Goal: Task Accomplishment & Management: Manage account settings

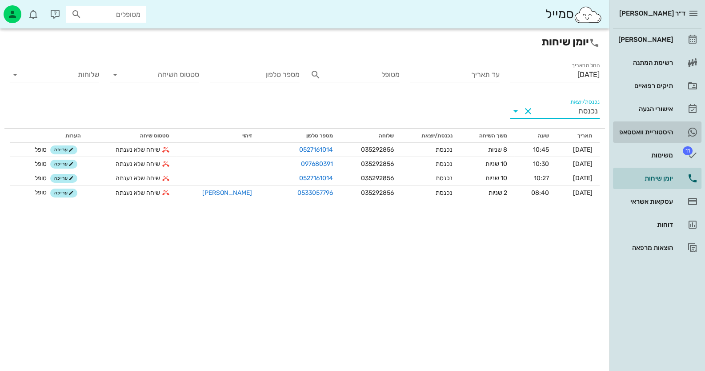
drag, startPoint x: 649, startPoint y: 129, endPoint x: 644, endPoint y: 125, distance: 5.4
click at [649, 129] on div "היסטוריית וואטסאפ" at bounding box center [645, 132] width 56 height 7
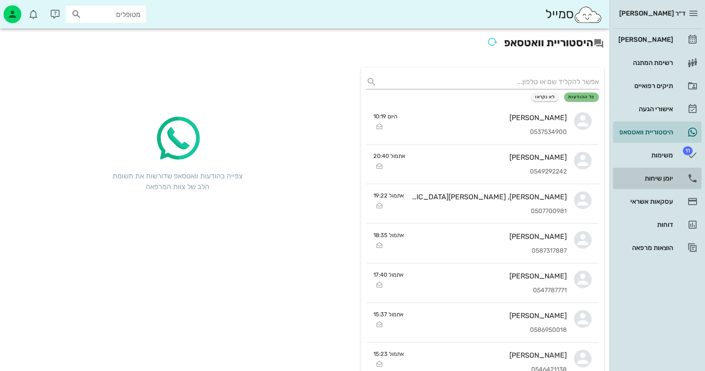
click at [647, 181] on div "יומן שיחות" at bounding box center [645, 178] width 56 height 7
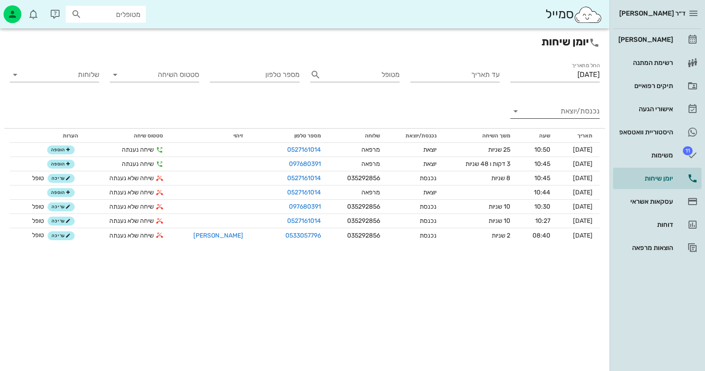
click at [580, 106] on input "נכנסת/יוצאת" at bounding box center [562, 111] width 75 height 14
click at [571, 138] on div "יוצאת" at bounding box center [573, 139] width 16 height 21
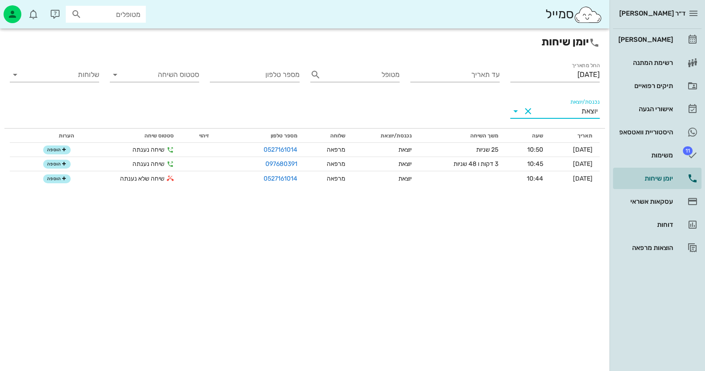
click at [584, 110] on div "יוצאת" at bounding box center [590, 111] width 16 height 8
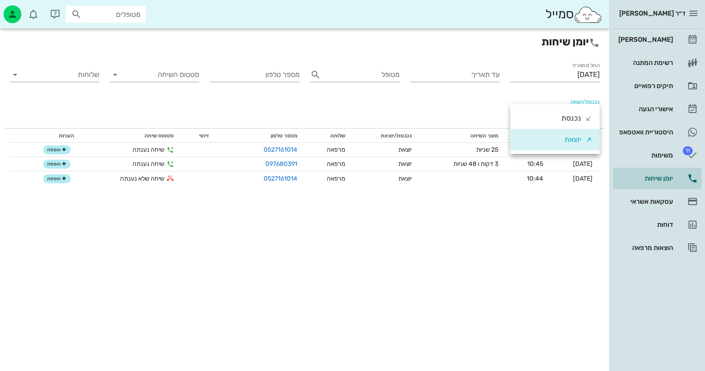
click at [569, 123] on div "נכנסת" at bounding box center [572, 118] width 20 height 21
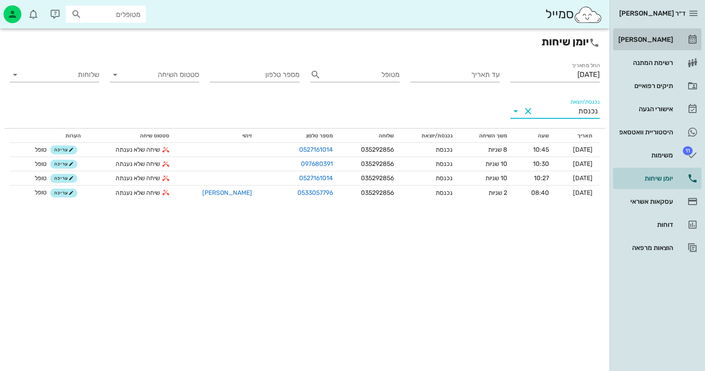
click at [659, 40] on div "[PERSON_NAME]" at bounding box center [645, 39] width 56 height 7
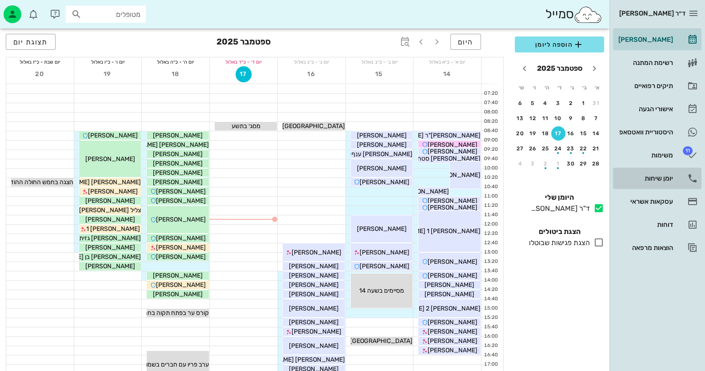
click at [670, 181] on div "יומן שיחות" at bounding box center [645, 178] width 56 height 7
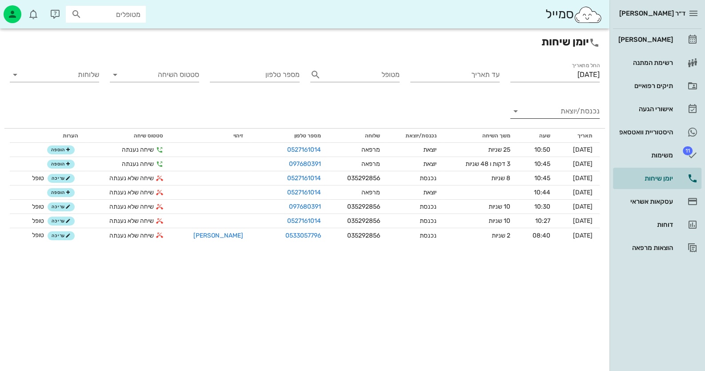
click at [585, 108] on input "נכנסת/יוצאת" at bounding box center [562, 111] width 75 height 14
drag, startPoint x: 580, startPoint y: 111, endPoint x: 583, endPoint y: 115, distance: 4.6
click at [583, 115] on div "נכנסת" at bounding box center [577, 118] width 31 height 21
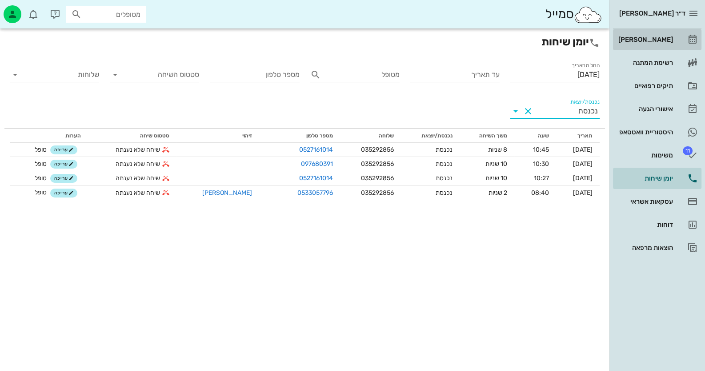
click at [671, 37] on div "[PERSON_NAME]" at bounding box center [645, 39] width 56 height 7
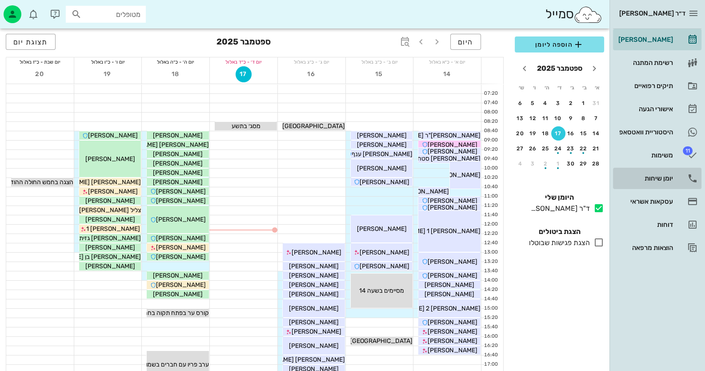
click at [672, 176] on div "יומן שיחות" at bounding box center [645, 178] width 56 height 7
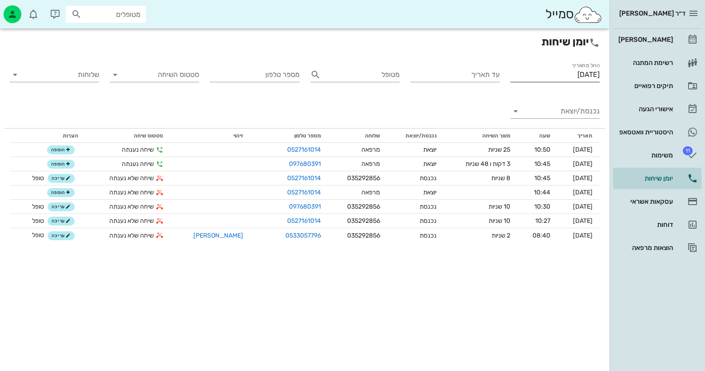
click at [579, 75] on input "[DATE]" at bounding box center [554, 75] width 89 height 14
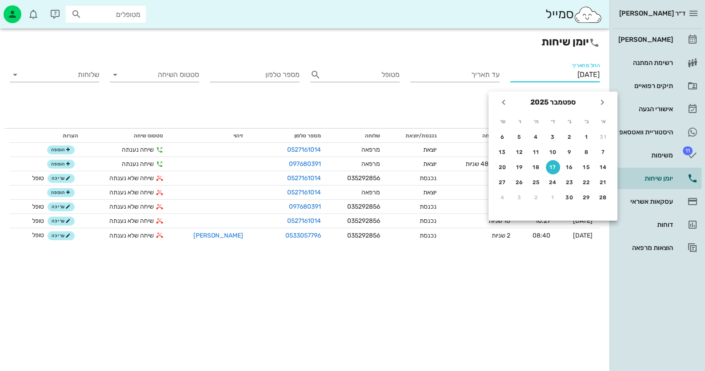
click at [546, 64] on div "החל מתאריך [DATE]" at bounding box center [554, 76] width 89 height 29
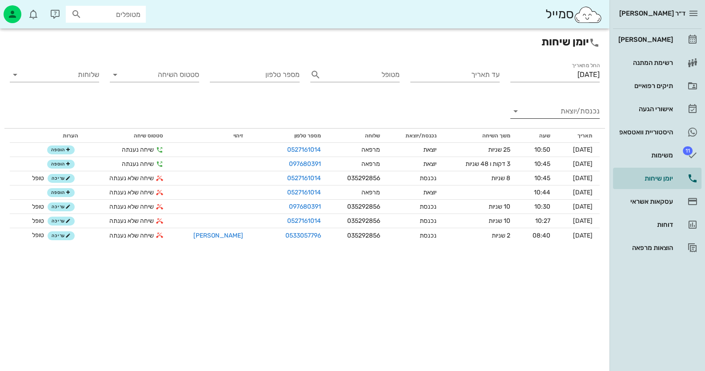
click at [575, 108] on input "נכנסת/יוצאת" at bounding box center [562, 111] width 75 height 14
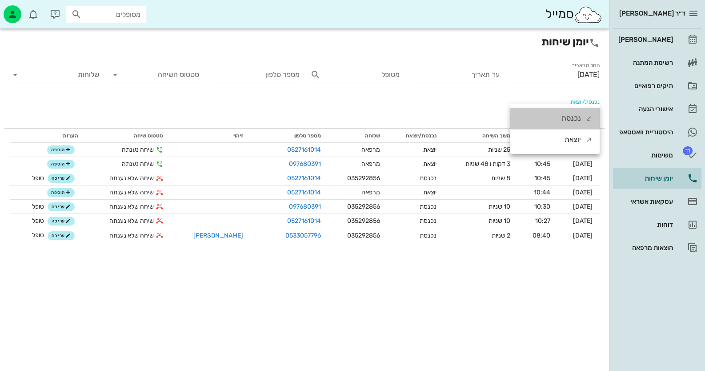
click at [581, 119] on div "נכנסת" at bounding box center [572, 118] width 20 height 21
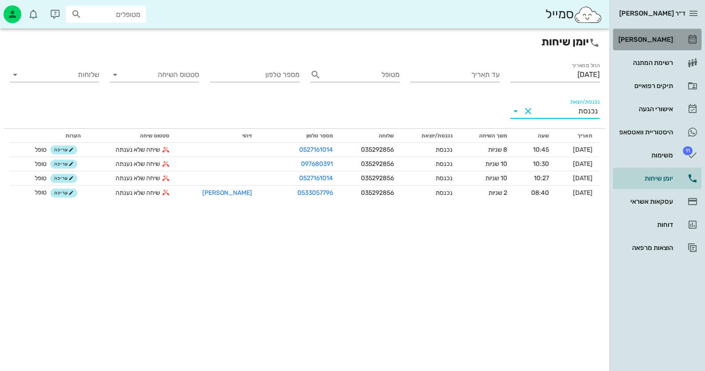
click at [660, 43] on div "[PERSON_NAME]" at bounding box center [645, 39] width 56 height 14
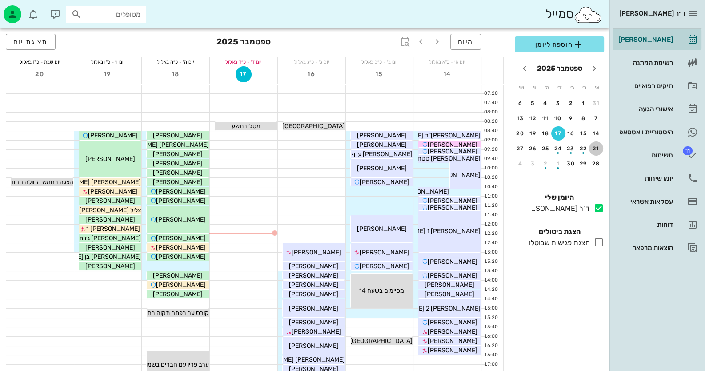
click at [594, 149] on div "21" at bounding box center [596, 148] width 14 height 6
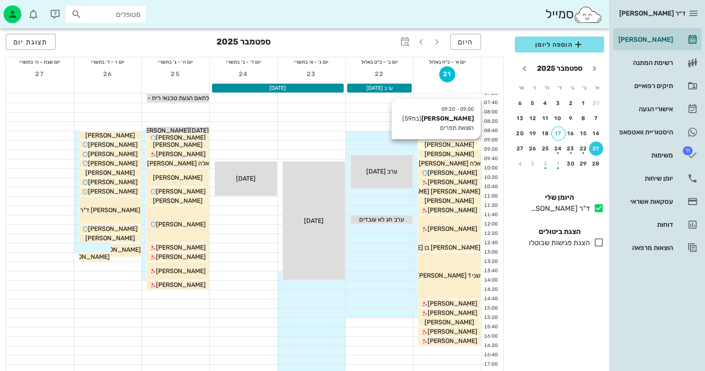
click at [470, 144] on div "[PERSON_NAME]" at bounding box center [449, 144] width 62 height 9
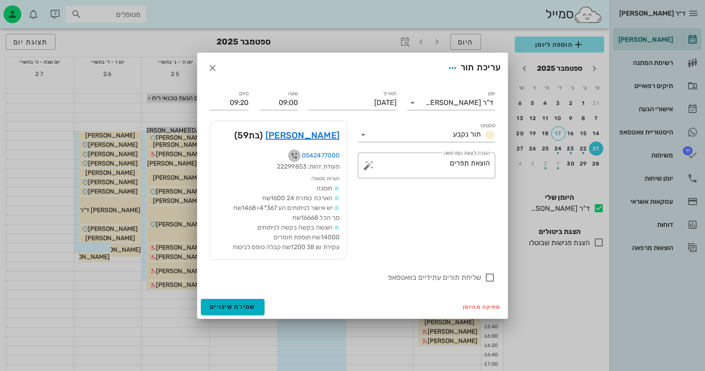
click at [295, 156] on icon "button" at bounding box center [294, 155] width 11 height 11
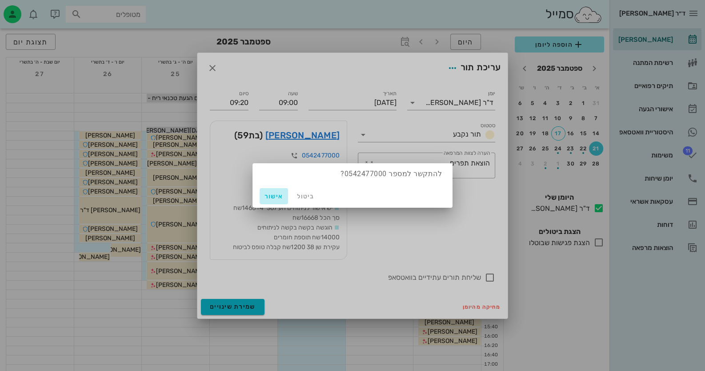
click at [280, 193] on span "אישור" at bounding box center [273, 197] width 21 height 8
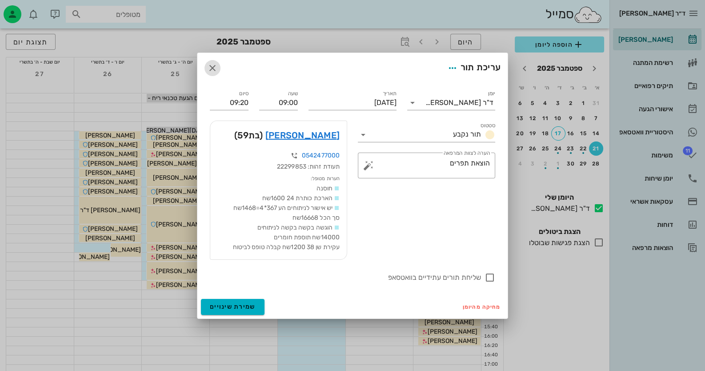
click at [213, 69] on icon "button" at bounding box center [212, 68] width 11 height 11
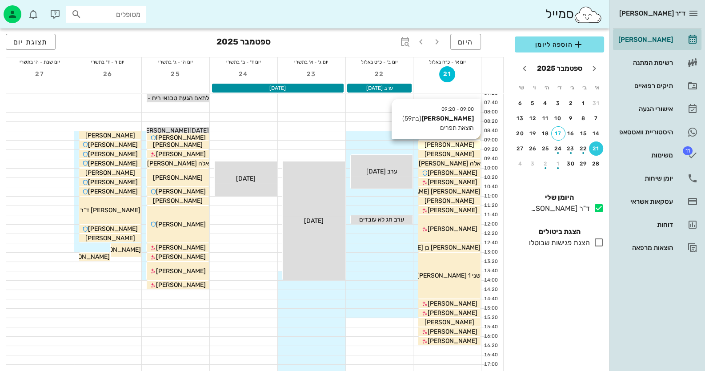
click at [464, 144] on span "[PERSON_NAME]" at bounding box center [450, 145] width 50 height 8
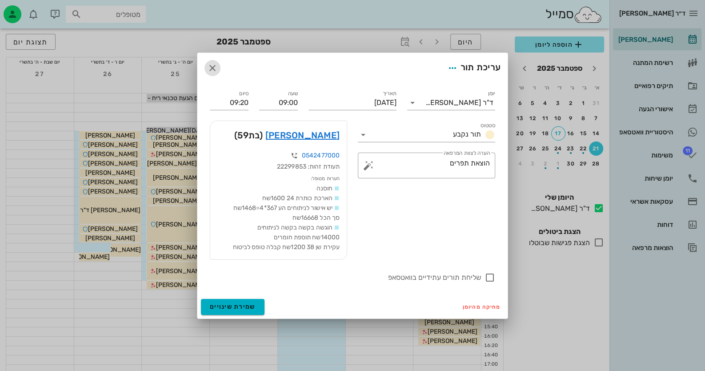
click at [214, 68] on icon "button" at bounding box center [212, 68] width 11 height 11
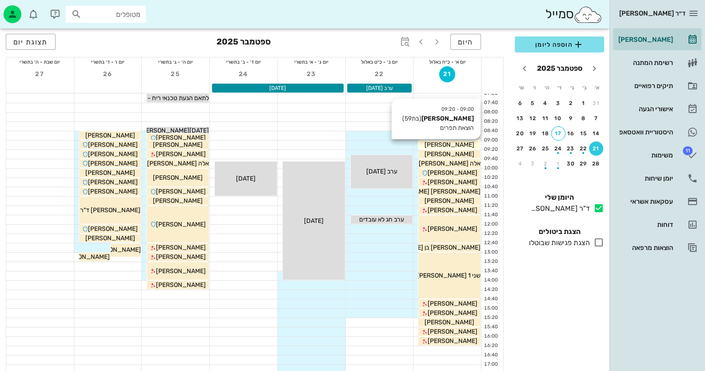
click at [449, 144] on span "[PERSON_NAME]" at bounding box center [450, 145] width 50 height 8
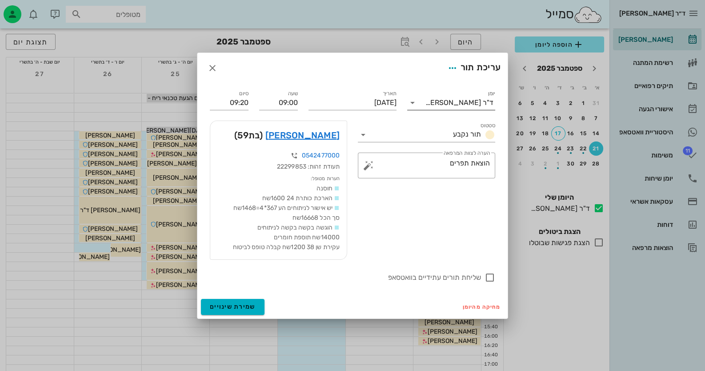
click at [415, 104] on icon at bounding box center [412, 102] width 11 height 11
click at [455, 60] on div "עריכת תור" at bounding box center [473, 68] width 56 height 16
click at [448, 66] on icon "button" at bounding box center [452, 68] width 11 height 11
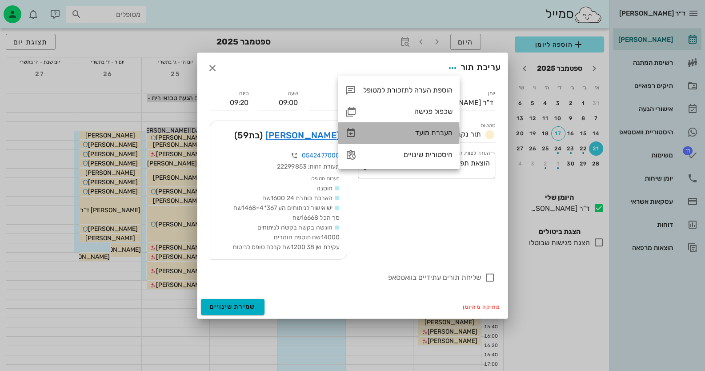
click at [437, 134] on div "העברת מועד" at bounding box center [407, 133] width 89 height 8
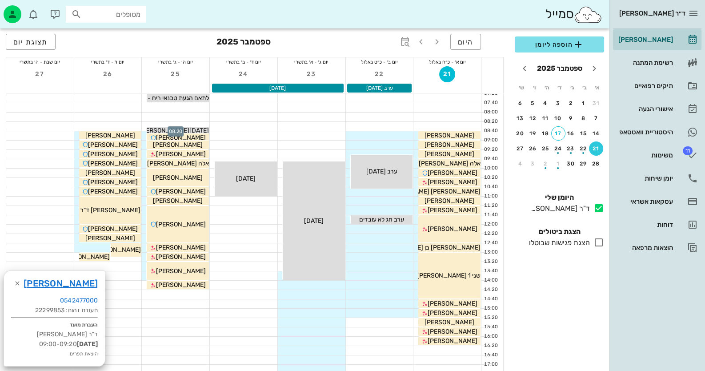
click at [200, 123] on div at bounding box center [176, 126] width 68 height 9
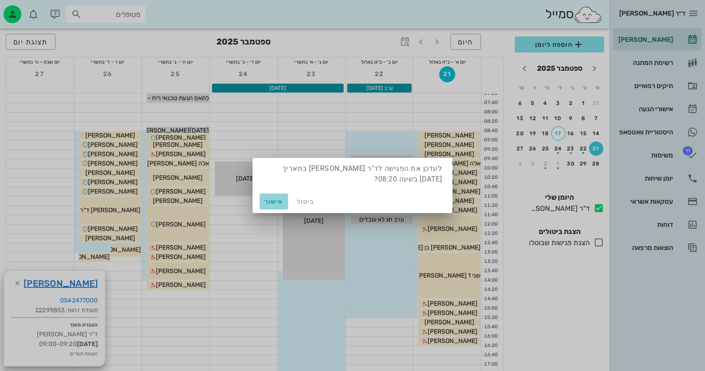
click at [273, 200] on span "אישור" at bounding box center [273, 202] width 21 height 8
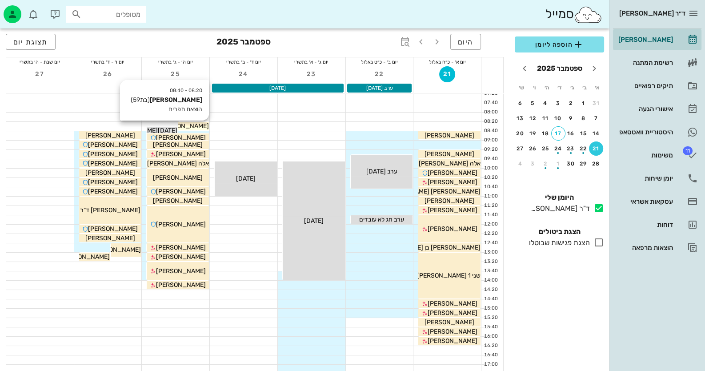
click at [202, 125] on span "[PERSON_NAME]" at bounding box center [184, 126] width 50 height 8
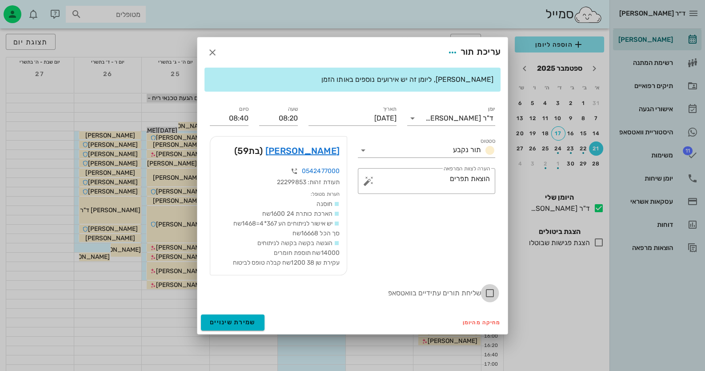
click at [489, 293] on div at bounding box center [489, 292] width 15 height 15
checkbox input "true"
click at [245, 323] on span "שמירת שינויים" at bounding box center [233, 322] width 46 height 8
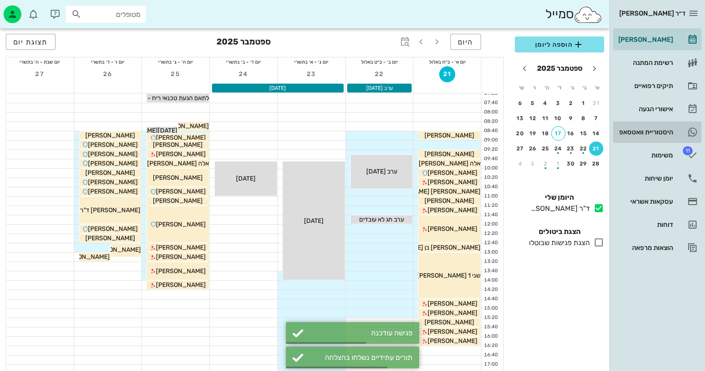
click at [653, 133] on div "היסטוריית וואטסאפ" at bounding box center [645, 132] width 56 height 7
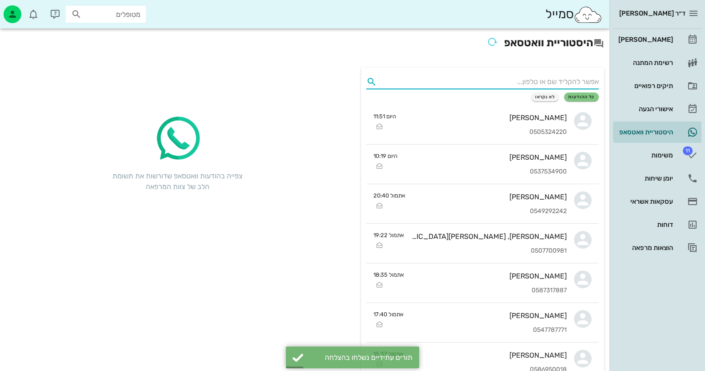
click at [538, 81] on input "text" at bounding box center [490, 82] width 218 height 14
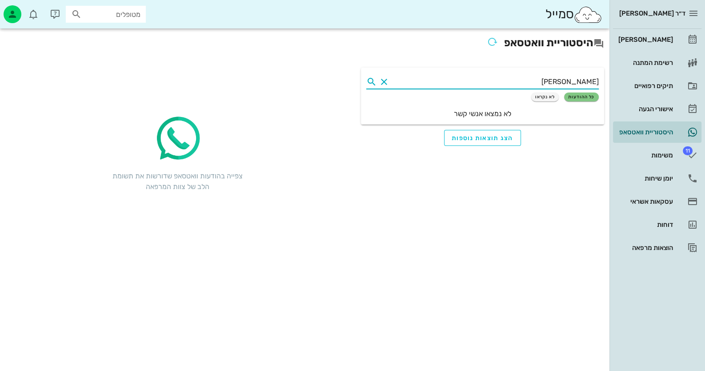
type input "[PERSON_NAME]"
click at [384, 81] on button "Clear" at bounding box center [384, 81] width 11 height 11
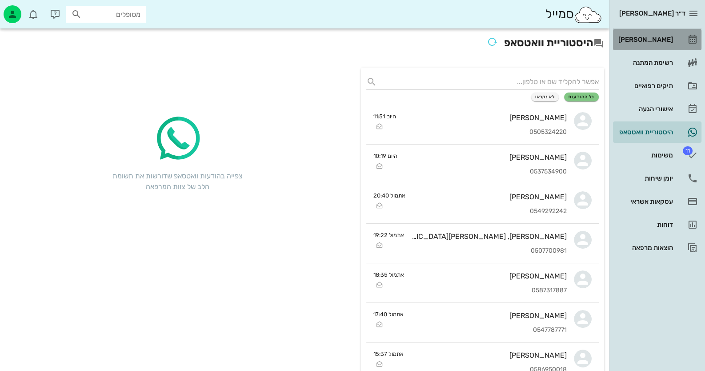
click at [666, 40] on div "[PERSON_NAME]" at bounding box center [645, 39] width 56 height 7
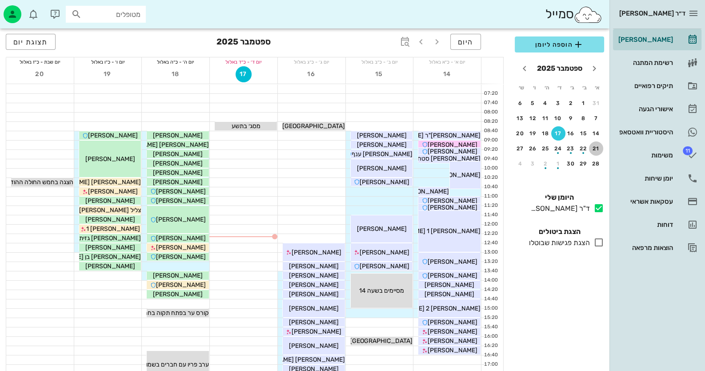
click at [593, 145] on div "21" at bounding box center [596, 148] width 14 height 6
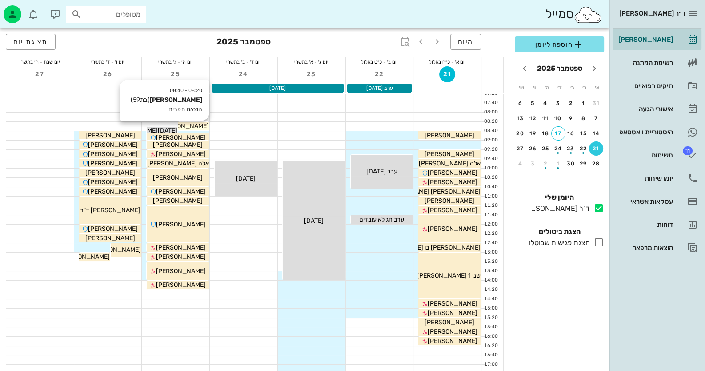
click at [192, 125] on span "[PERSON_NAME]" at bounding box center [184, 126] width 50 height 8
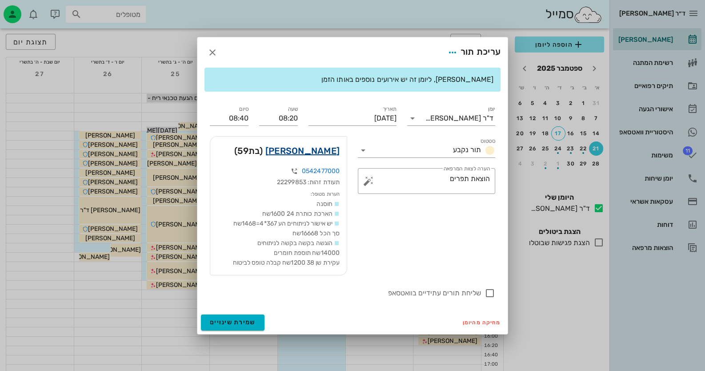
click at [316, 150] on link "[PERSON_NAME]" at bounding box center [302, 151] width 74 height 14
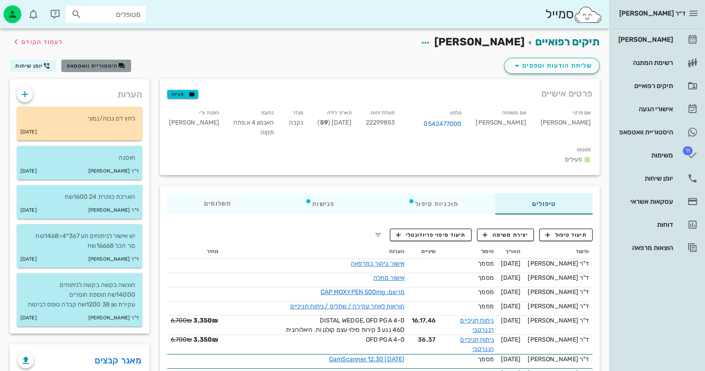
click at [102, 63] on span "היסטוריית וואטסאפ" at bounding box center [93, 66] width 52 height 6
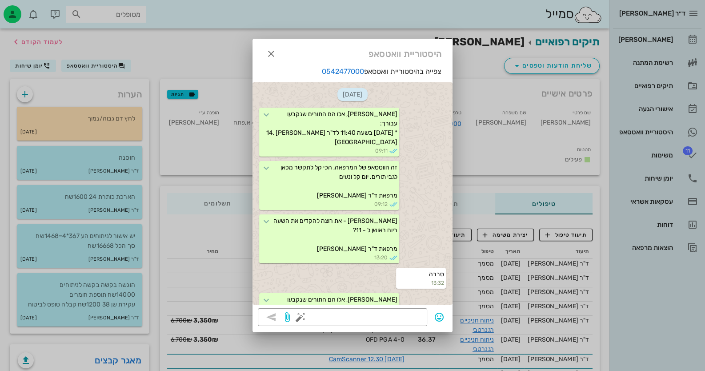
scroll to position [1698, 0]
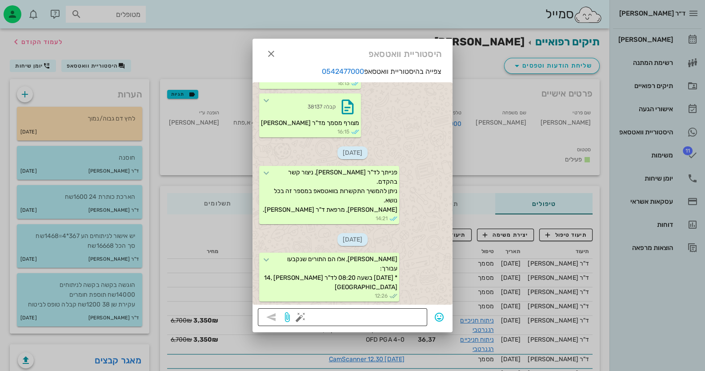
click at [398, 313] on textarea at bounding box center [362, 318] width 120 height 14
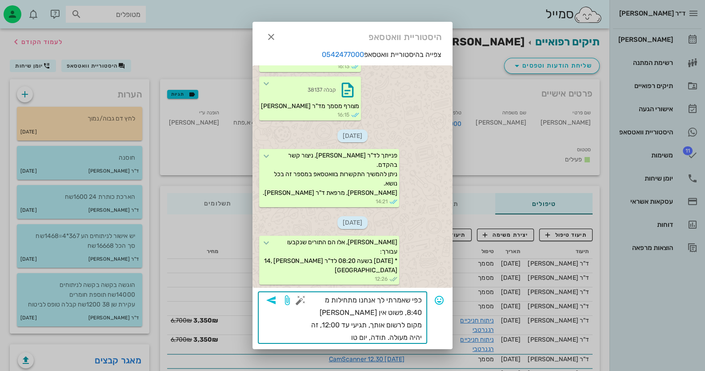
type textarea "כפי שאמרתי לך אנחנו מתחילות מ 8:40, פשוט אין [PERSON_NAME] מקום לרשום אותך, תגי…"
click at [273, 300] on icon "button" at bounding box center [271, 300] width 11 height 11
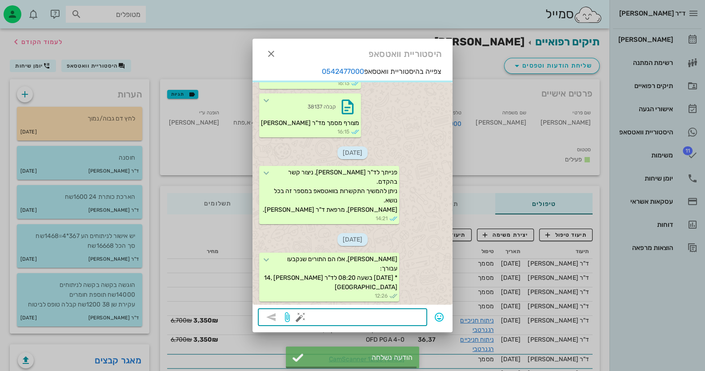
scroll to position [1760, 0]
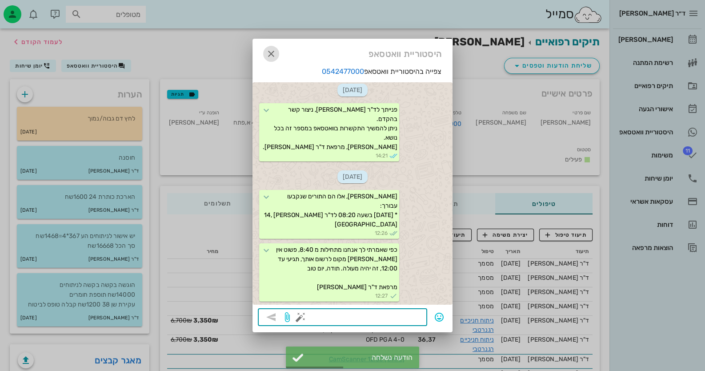
click at [274, 51] on icon "button" at bounding box center [271, 53] width 11 height 11
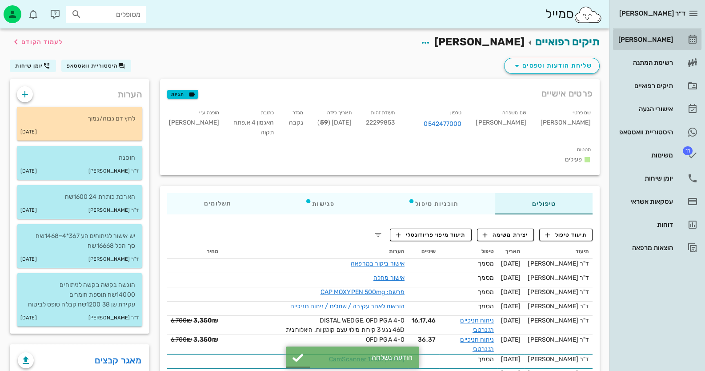
click at [658, 37] on div "[PERSON_NAME]" at bounding box center [645, 39] width 56 height 7
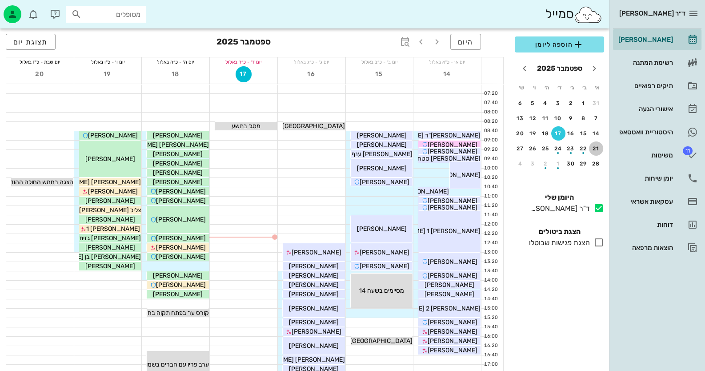
click at [597, 146] on div "21" at bounding box center [596, 148] width 14 height 6
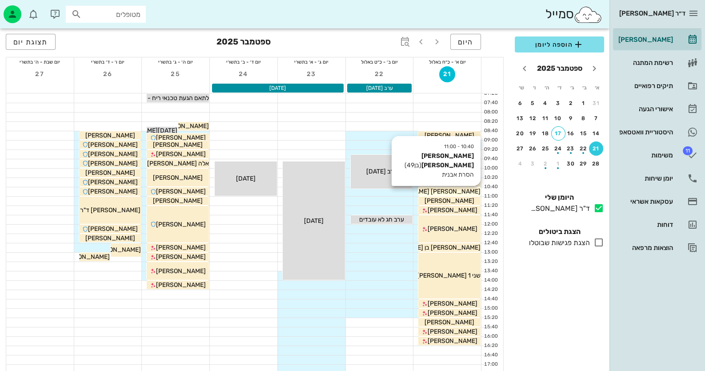
click at [462, 194] on div "[PERSON_NAME] [PERSON_NAME]" at bounding box center [449, 191] width 62 height 9
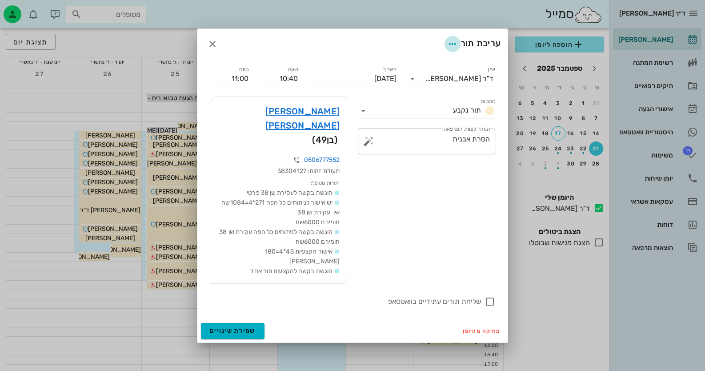
click at [451, 49] on icon "button" at bounding box center [452, 44] width 11 height 11
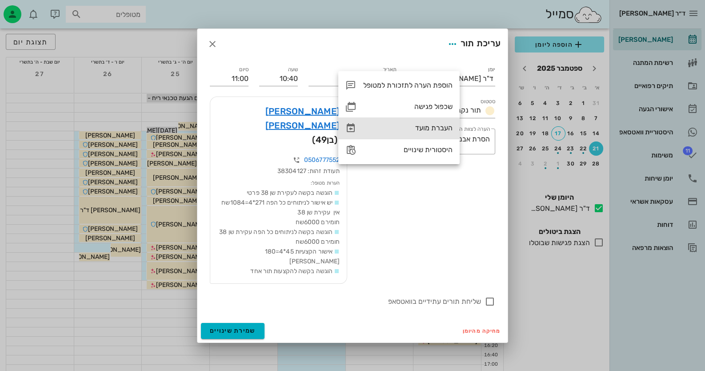
click at [425, 129] on div "העברת מועד" at bounding box center [407, 128] width 89 height 8
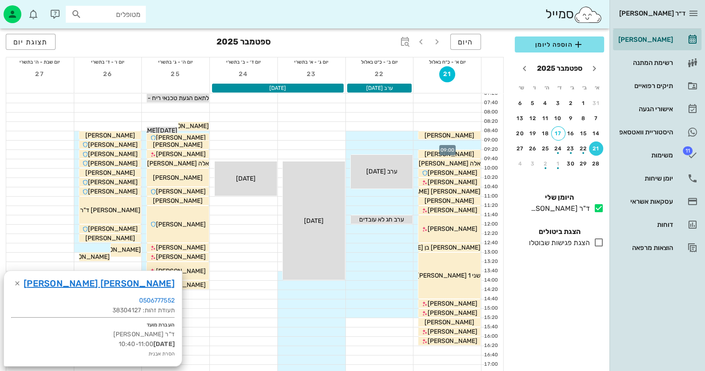
click at [445, 145] on div at bounding box center [448, 145] width 68 height 9
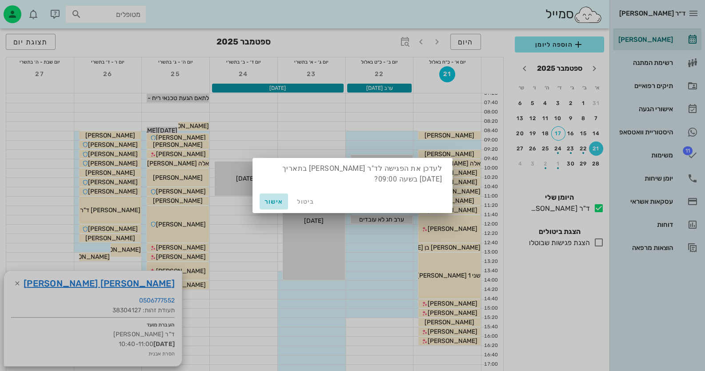
click at [277, 203] on span "אישור" at bounding box center [273, 202] width 21 height 8
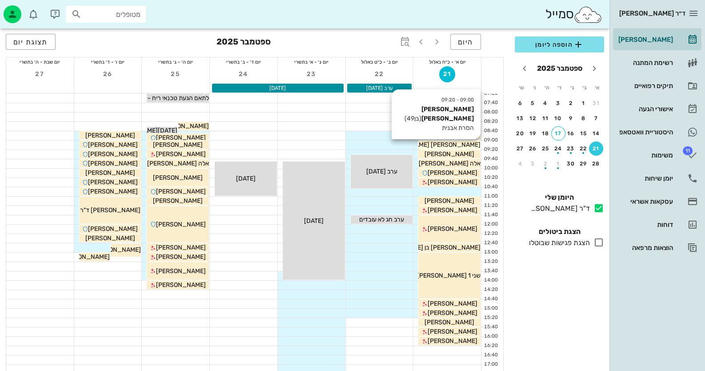
click at [456, 142] on span "[PERSON_NAME] [PERSON_NAME]" at bounding box center [430, 145] width 101 height 8
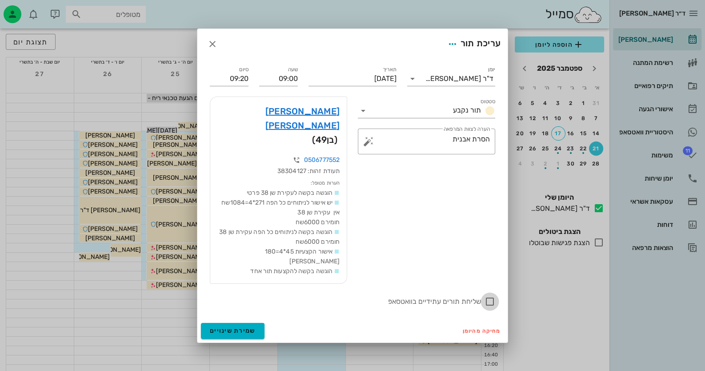
click at [490, 294] on div at bounding box center [489, 301] width 15 height 15
checkbox input "true"
click at [230, 327] on span "שמירת שינויים" at bounding box center [233, 331] width 46 height 8
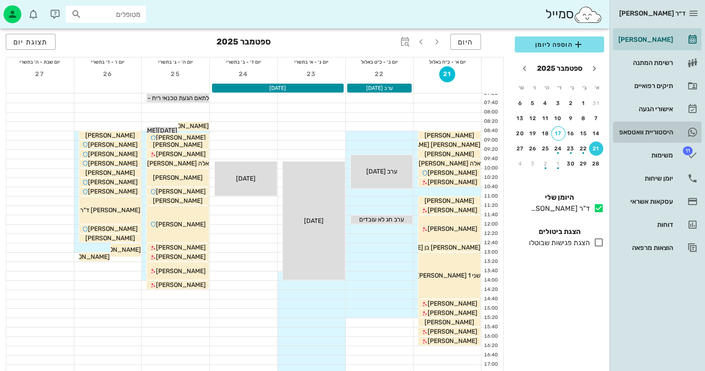
drag, startPoint x: 671, startPoint y: 131, endPoint x: 666, endPoint y: 132, distance: 5.4
click at [671, 131] on div "היסטוריית וואטסאפ" at bounding box center [645, 132] width 56 height 7
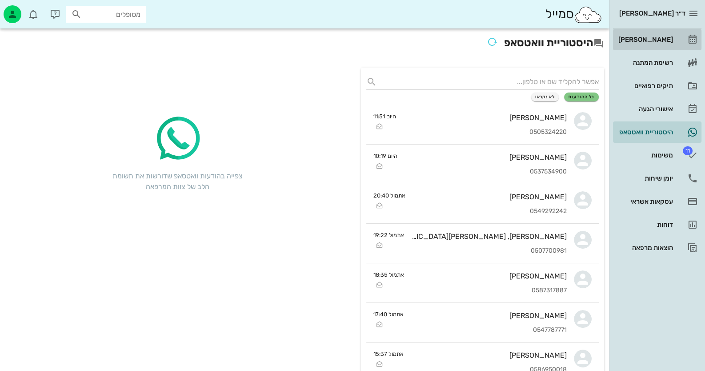
click at [659, 42] on div "[PERSON_NAME]" at bounding box center [645, 39] width 56 height 7
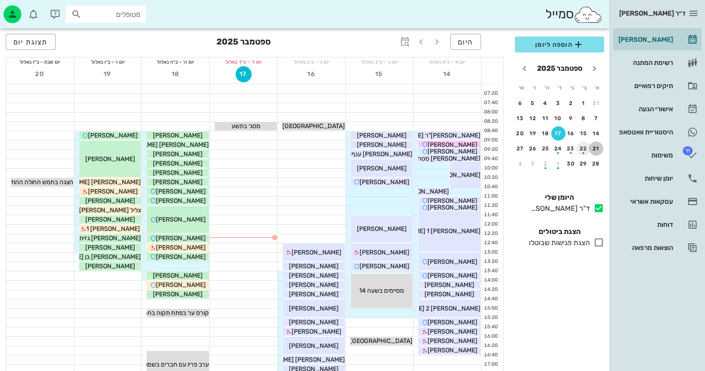
drag, startPoint x: 597, startPoint y: 143, endPoint x: 583, endPoint y: 149, distance: 14.4
click at [597, 144] on button "21" at bounding box center [596, 148] width 14 height 14
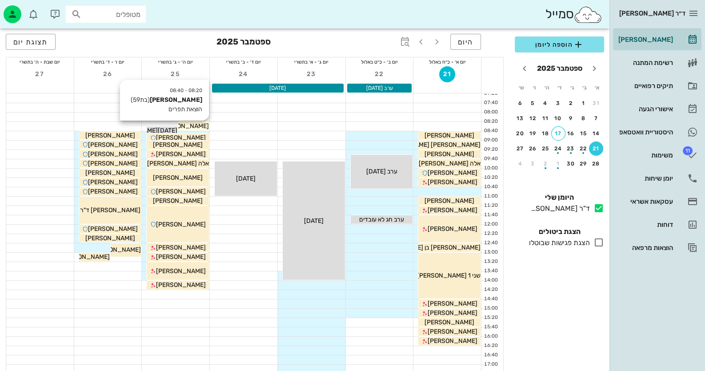
click at [194, 125] on span "[PERSON_NAME]" at bounding box center [184, 126] width 50 height 8
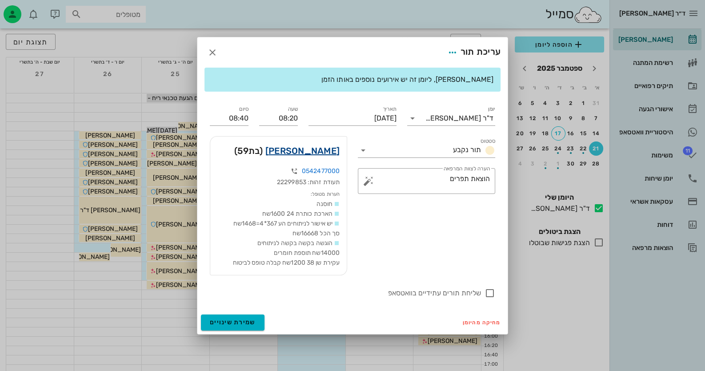
click at [300, 150] on link "[PERSON_NAME]" at bounding box center [302, 151] width 74 height 14
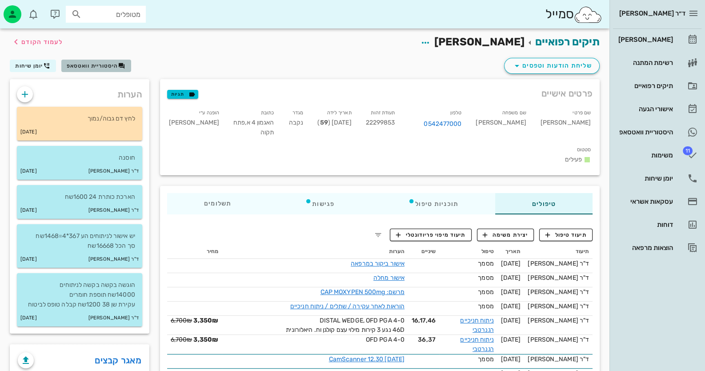
click at [102, 64] on span "היסטוריית וואטסאפ" at bounding box center [93, 66] width 52 height 6
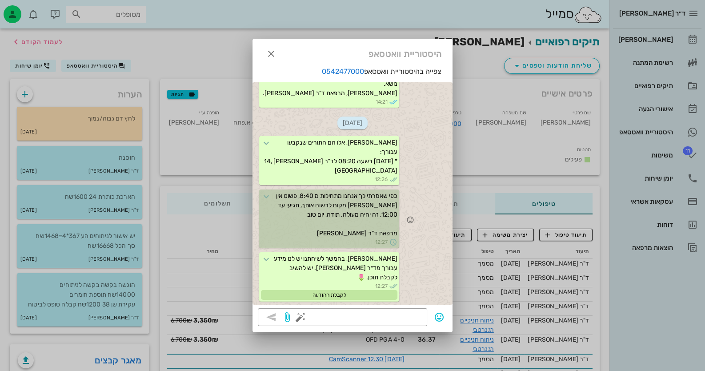
scroll to position [1805, 0]
click at [267, 51] on icon "button" at bounding box center [271, 53] width 11 height 11
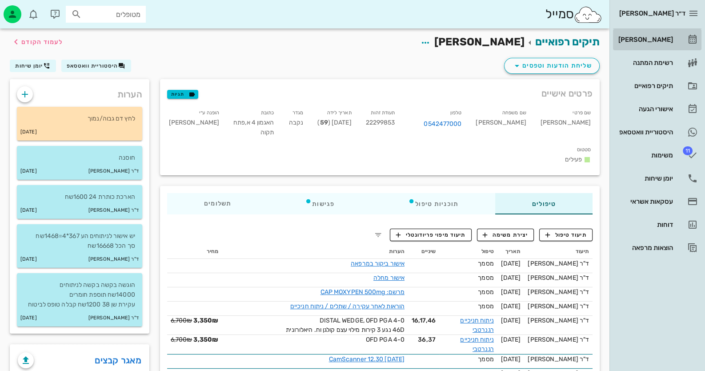
click at [656, 37] on div "[PERSON_NAME]" at bounding box center [645, 39] width 56 height 7
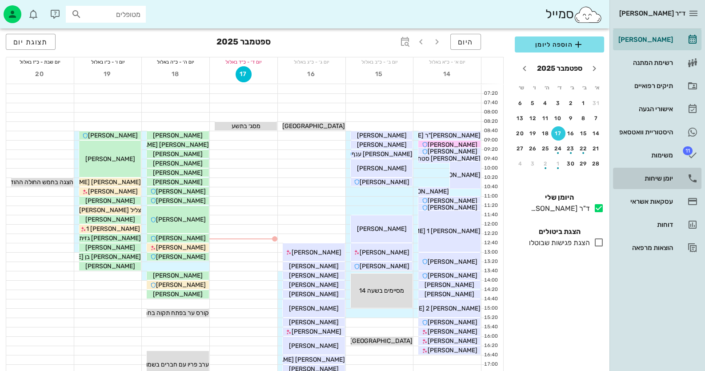
click at [660, 181] on div "יומן שיחות" at bounding box center [645, 178] width 56 height 7
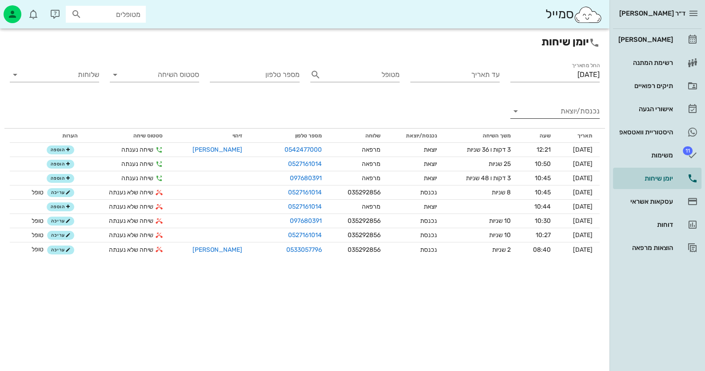
click at [574, 111] on input "נכנסת/יוצאת" at bounding box center [562, 111] width 75 height 14
click at [571, 119] on div "נכנסת" at bounding box center [572, 118] width 20 height 21
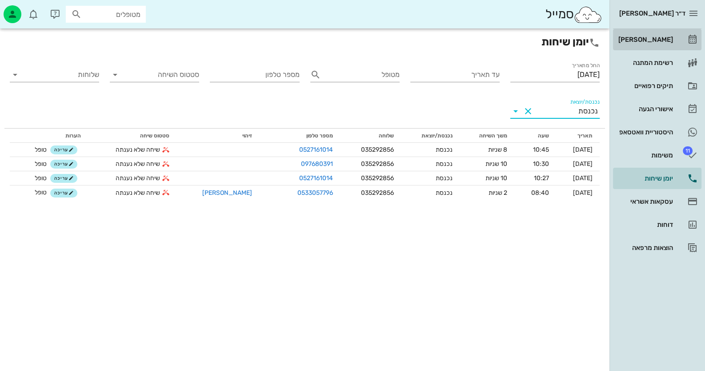
click at [651, 43] on div "[PERSON_NAME]" at bounding box center [645, 39] width 56 height 7
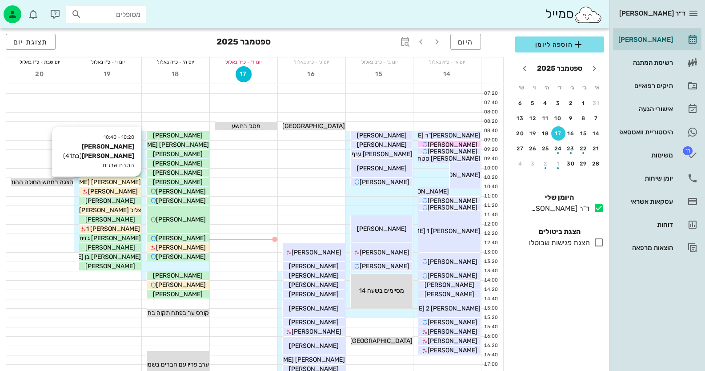
click at [128, 181] on span "[PERSON_NAME] [PERSON_NAME]" at bounding box center [90, 182] width 101 height 8
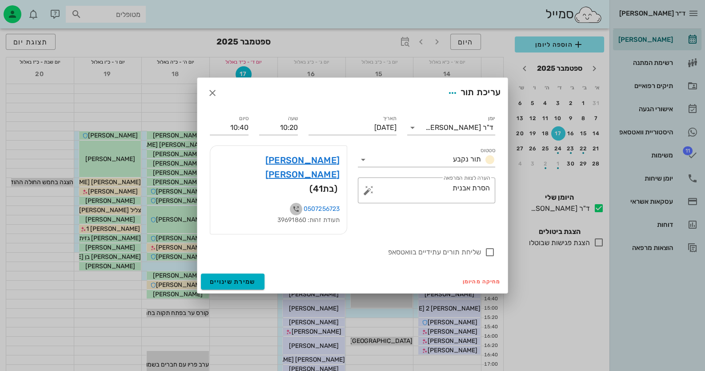
click at [295, 204] on icon "button" at bounding box center [296, 209] width 11 height 11
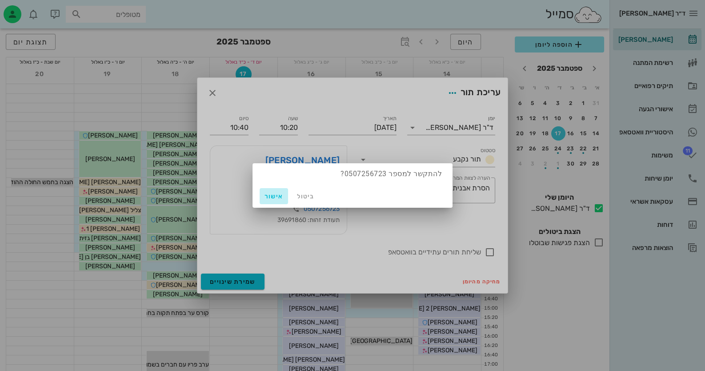
click at [276, 197] on span "אישור" at bounding box center [273, 197] width 21 height 8
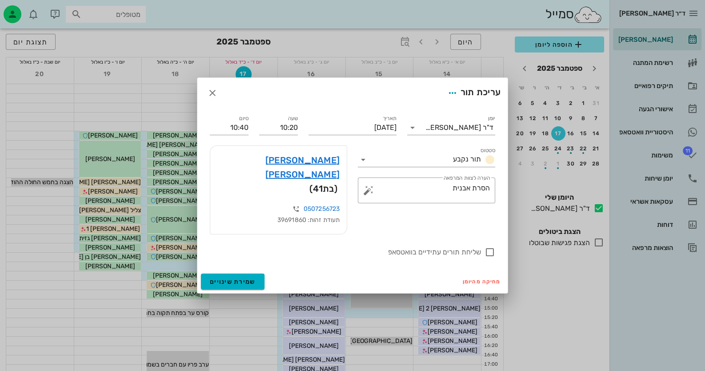
click at [225, 104] on div "עריכת תור" at bounding box center [352, 93] width 310 height 30
click at [210, 98] on icon "button" at bounding box center [212, 93] width 11 height 11
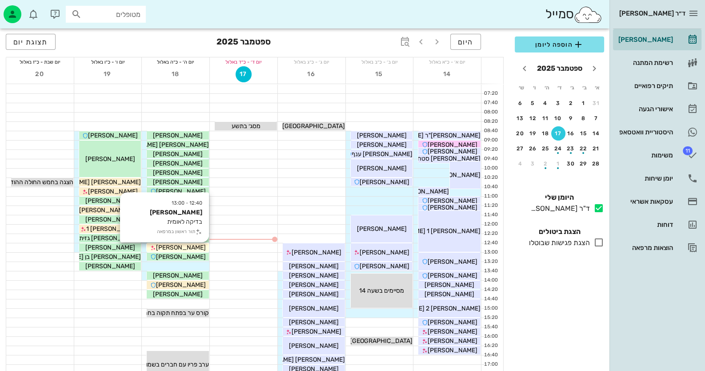
click at [192, 248] on span "[PERSON_NAME]" at bounding box center [181, 248] width 50 height 8
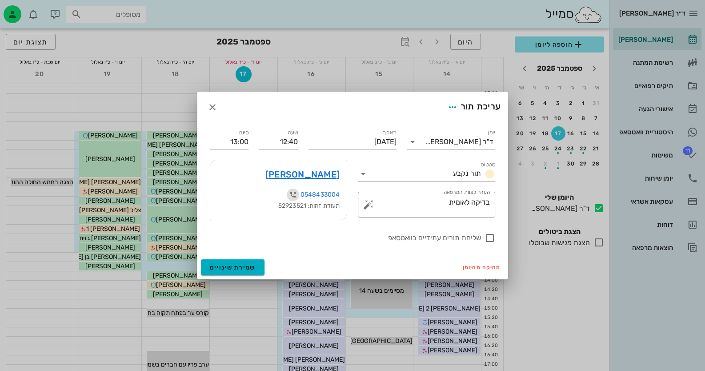
click at [290, 193] on icon "button" at bounding box center [293, 194] width 11 height 11
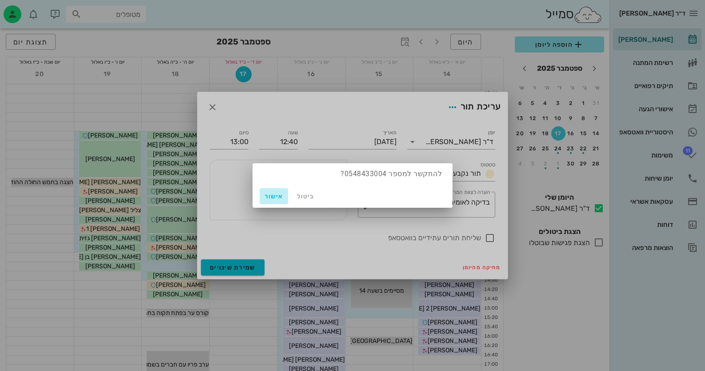
click at [267, 194] on span "אישור" at bounding box center [273, 197] width 21 height 8
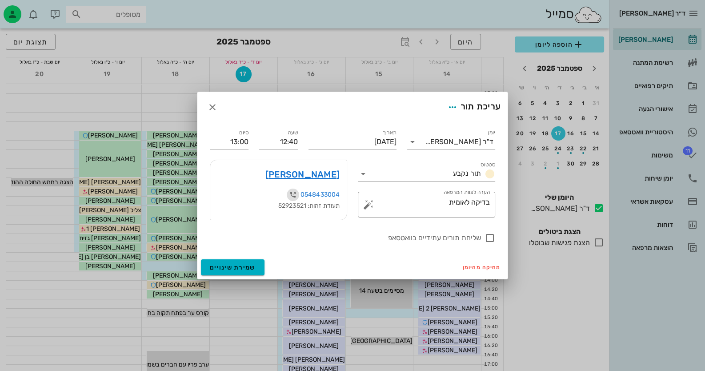
click at [294, 193] on icon "button" at bounding box center [293, 194] width 11 height 11
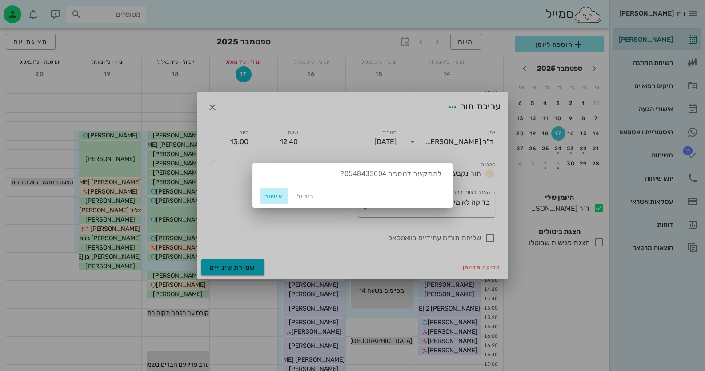
click at [271, 194] on span "אישור" at bounding box center [273, 197] width 21 height 8
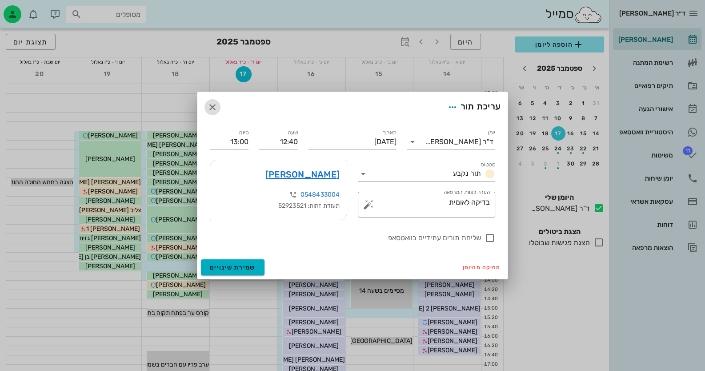
click at [216, 108] on icon "button" at bounding box center [212, 107] width 11 height 11
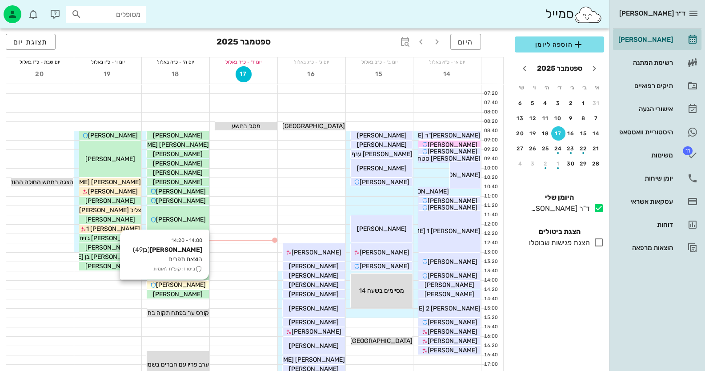
click at [192, 285] on span "[PERSON_NAME]" at bounding box center [181, 285] width 50 height 8
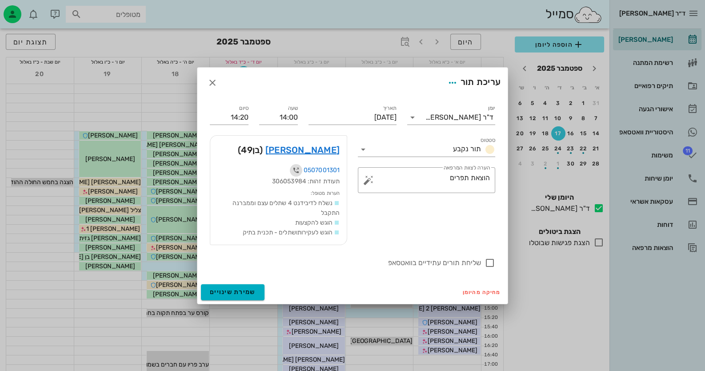
click at [297, 170] on icon "button" at bounding box center [296, 170] width 11 height 11
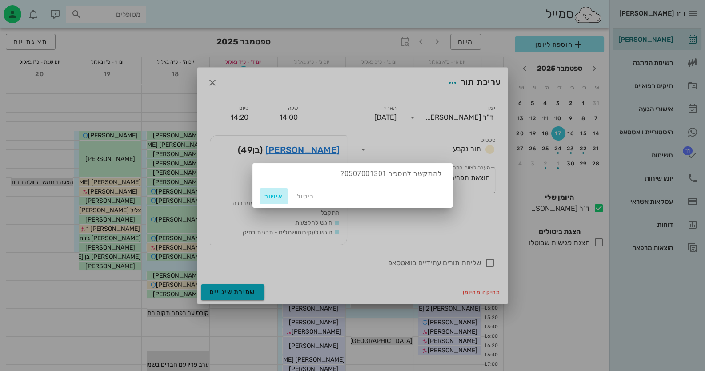
click at [274, 196] on span "אישור" at bounding box center [273, 197] width 21 height 8
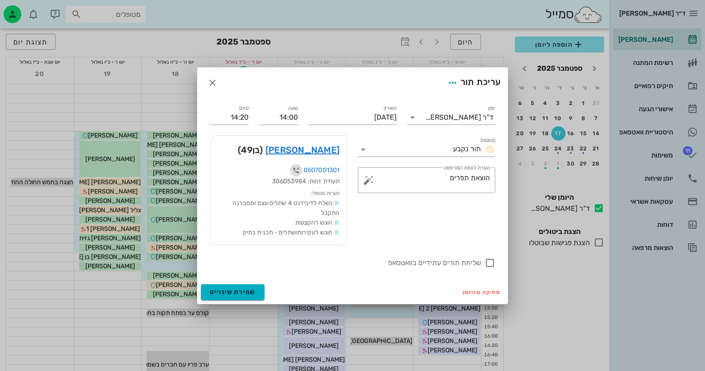
click at [297, 169] on icon "button" at bounding box center [296, 170] width 11 height 11
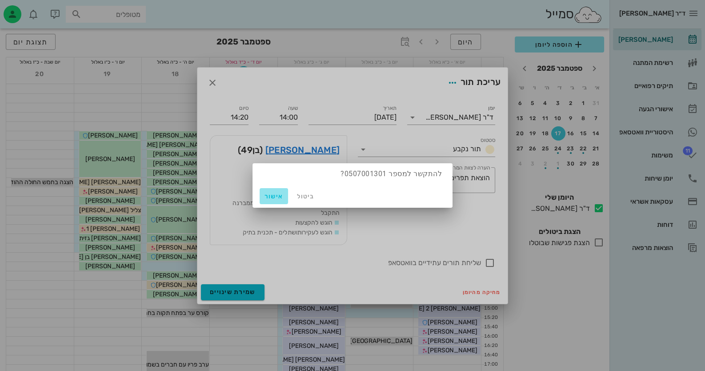
click at [269, 196] on span "אישור" at bounding box center [273, 197] width 21 height 8
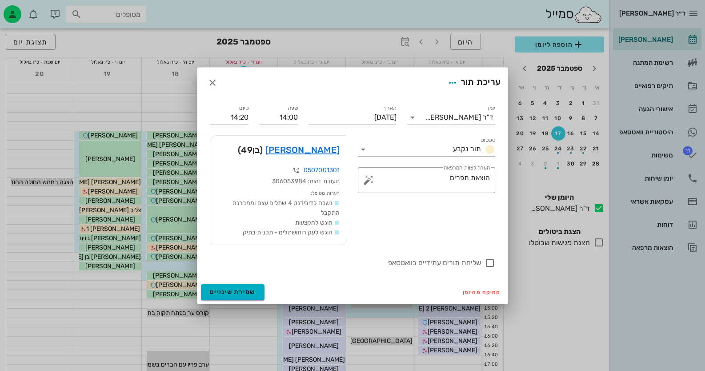
click at [361, 148] on icon at bounding box center [363, 149] width 11 height 11
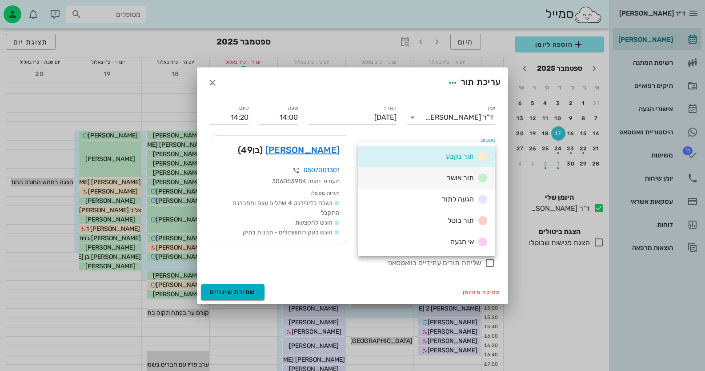
click at [457, 178] on span "תור אושר" at bounding box center [460, 177] width 27 height 8
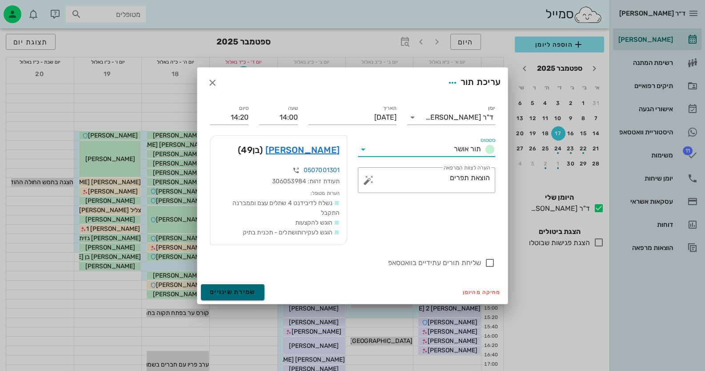
click at [244, 290] on span "שמירת שינויים" at bounding box center [233, 292] width 46 height 8
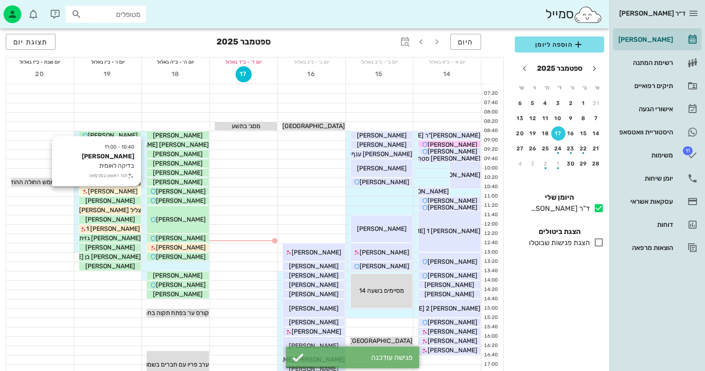
click at [109, 191] on span "[PERSON_NAME]" at bounding box center [113, 192] width 50 height 8
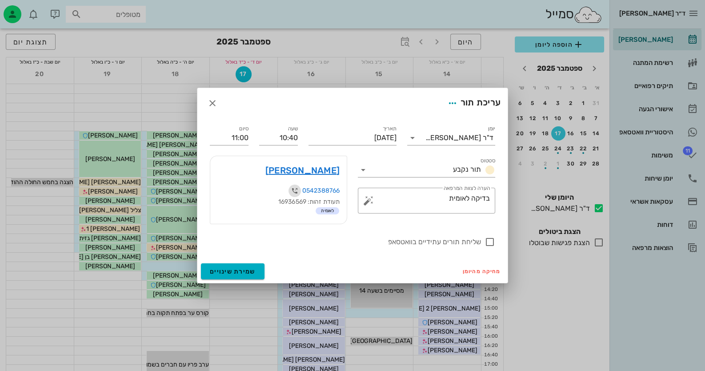
click at [293, 188] on icon "button" at bounding box center [294, 190] width 11 height 11
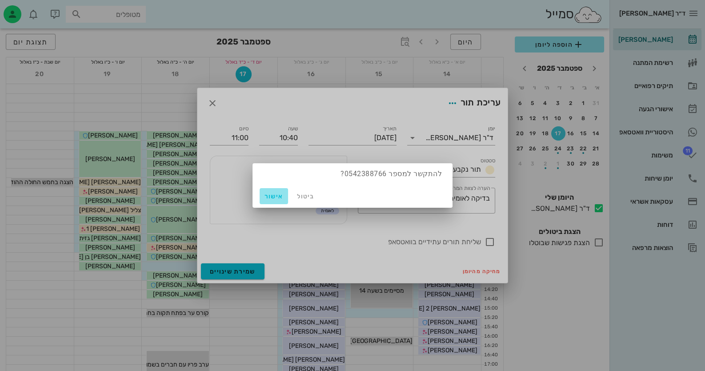
click at [271, 195] on span "אישור" at bounding box center [273, 197] width 21 height 8
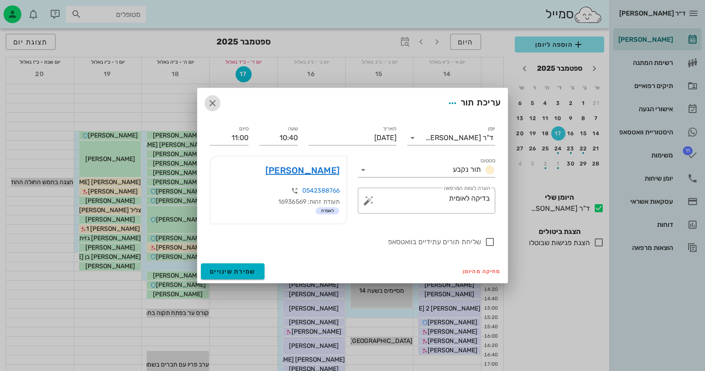
click at [213, 103] on icon "button" at bounding box center [212, 103] width 11 height 11
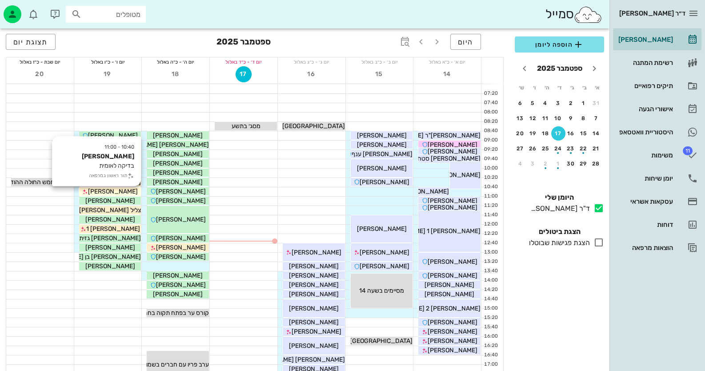
click at [133, 193] on div "[PERSON_NAME]" at bounding box center [110, 191] width 62 height 9
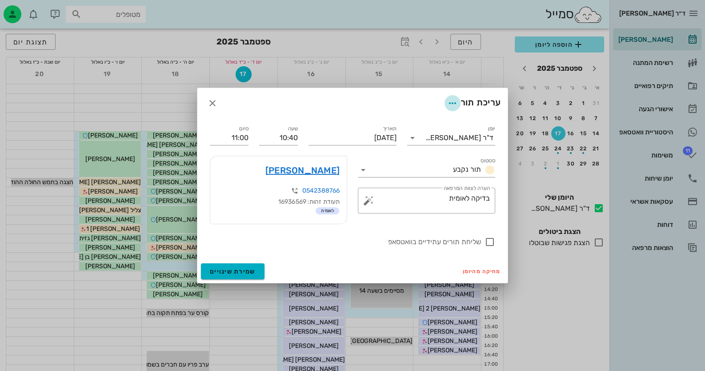
click at [447, 103] on icon "button" at bounding box center [452, 103] width 11 height 11
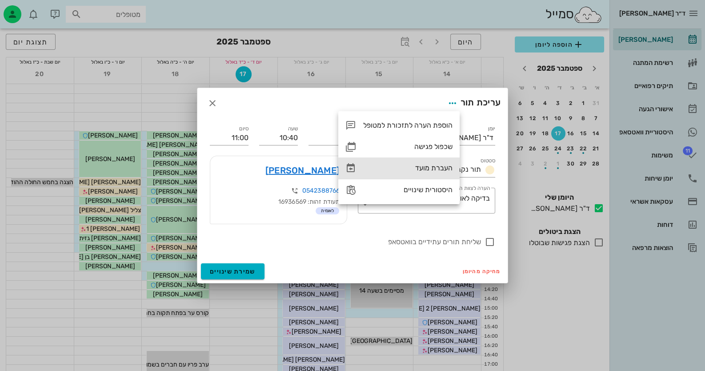
click at [445, 166] on div "העברת מועד" at bounding box center [407, 168] width 89 height 8
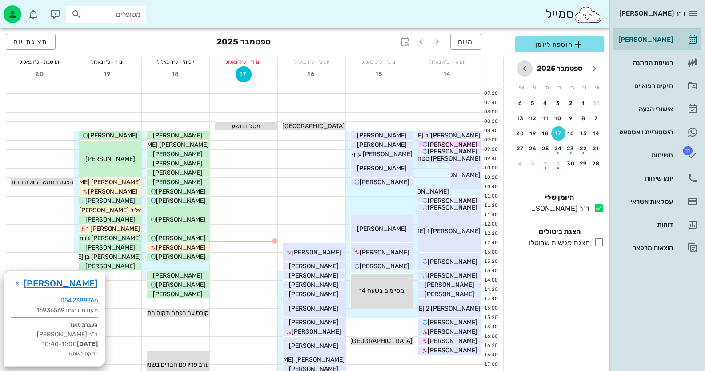
click at [525, 68] on icon "חודש הבא" at bounding box center [524, 68] width 11 height 11
click at [596, 148] on div "19" at bounding box center [596, 148] width 14 height 6
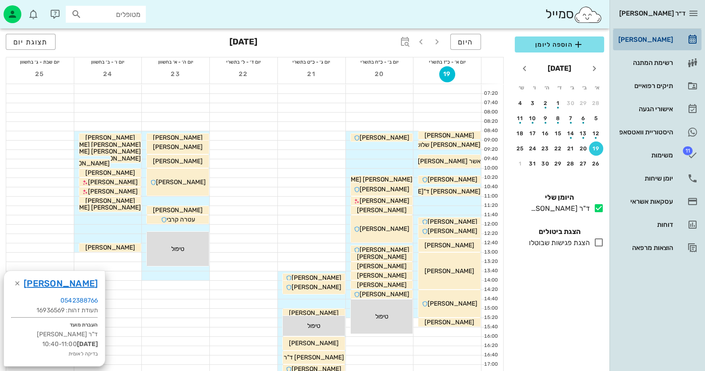
click at [664, 39] on div "[PERSON_NAME]" at bounding box center [645, 39] width 56 height 7
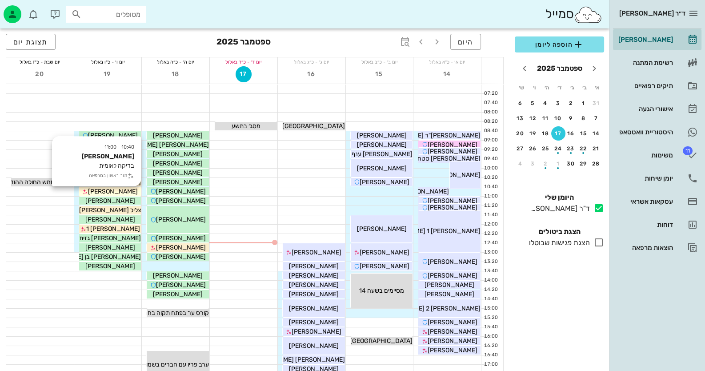
click at [122, 192] on span "[PERSON_NAME]" at bounding box center [113, 192] width 50 height 8
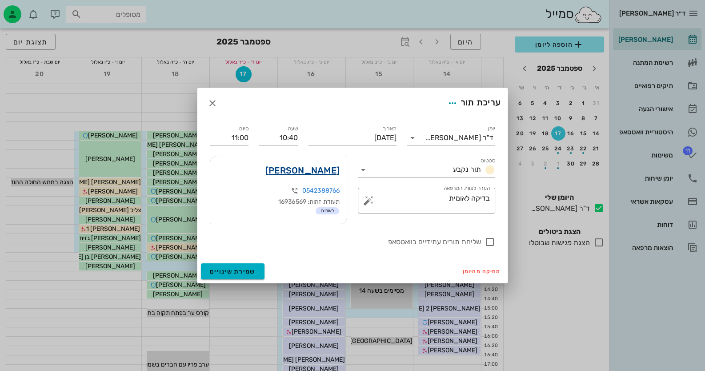
click at [328, 172] on link "[PERSON_NAME]" at bounding box center [302, 170] width 74 height 14
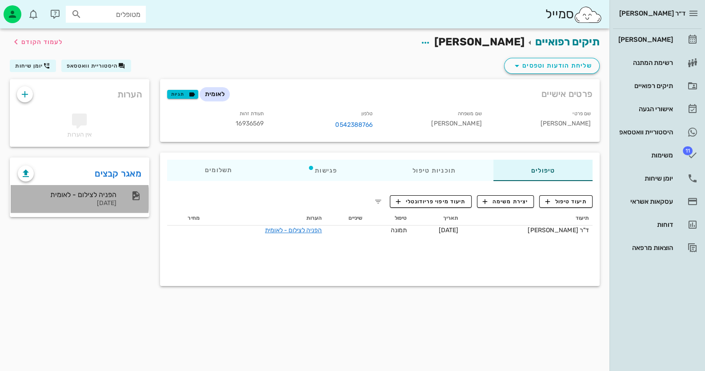
click at [100, 197] on div "הפניה לצילום - לאומית" at bounding box center [67, 194] width 99 height 8
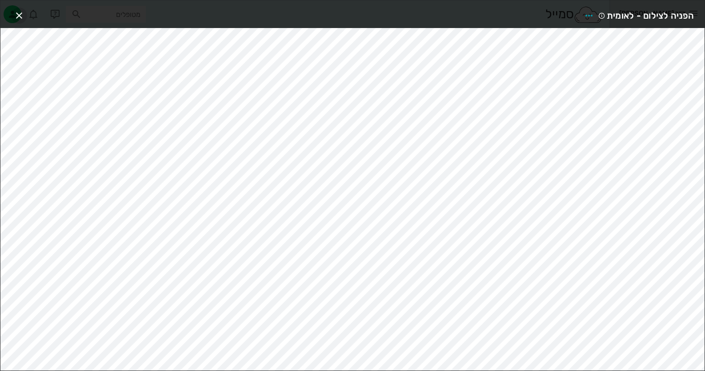
click at [18, 14] on icon "button" at bounding box center [19, 15] width 11 height 11
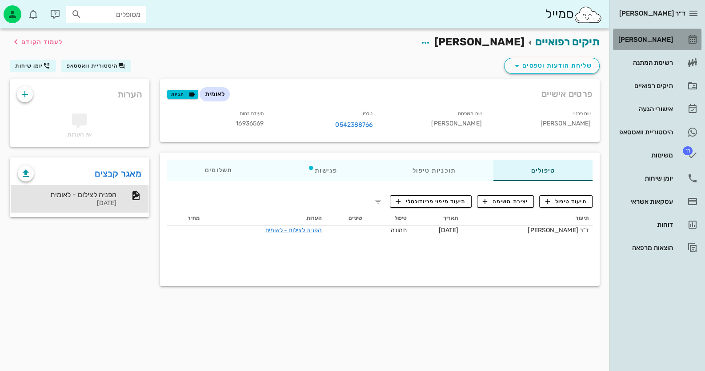
click at [662, 37] on div "[PERSON_NAME]" at bounding box center [645, 39] width 56 height 7
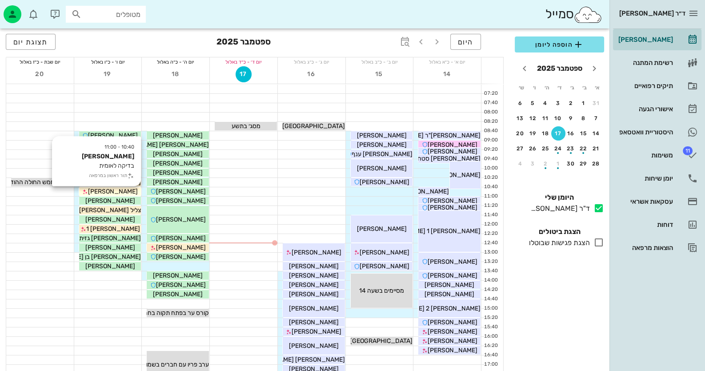
click at [126, 195] on div "[PERSON_NAME]" at bounding box center [110, 191] width 62 height 9
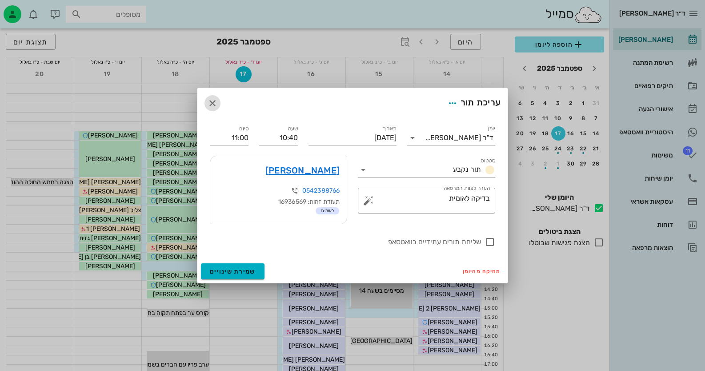
click at [211, 105] on icon "button" at bounding box center [212, 103] width 11 height 11
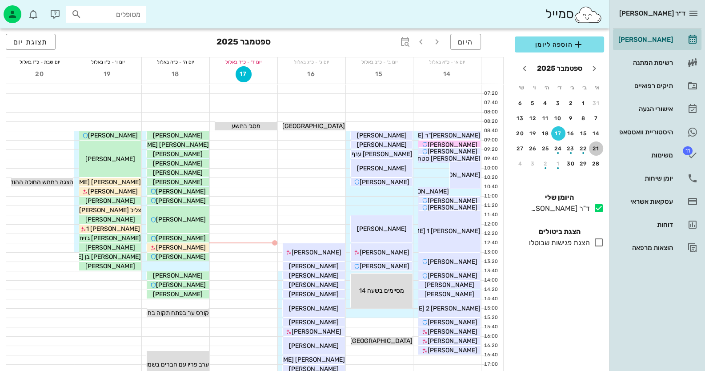
click at [600, 147] on div "21" at bounding box center [596, 148] width 14 height 6
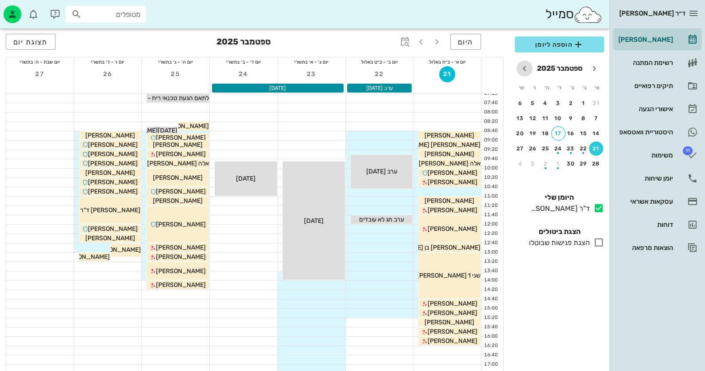
click at [522, 66] on icon "חודש הבא" at bounding box center [524, 68] width 11 height 11
click at [584, 148] on div "20" at bounding box center [584, 148] width 14 height 6
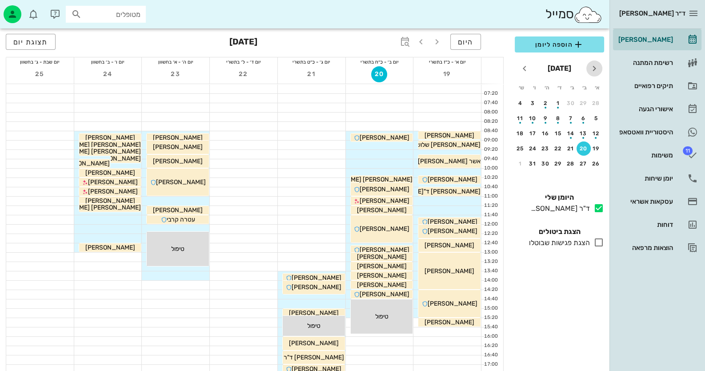
click at [594, 70] on icon "חודש שעבר" at bounding box center [594, 68] width 11 height 11
click at [548, 145] on div "25" at bounding box center [545, 148] width 14 height 6
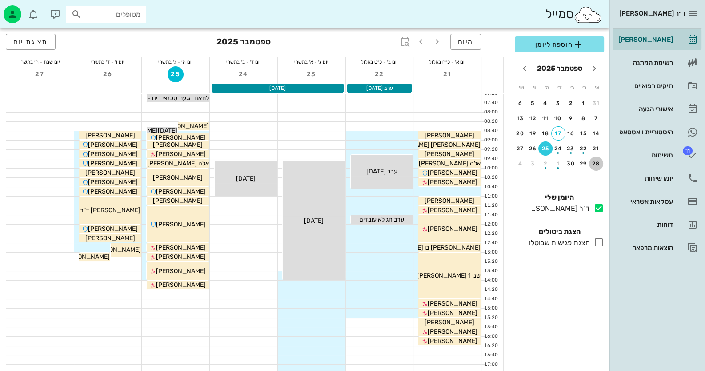
click at [598, 162] on div "28" at bounding box center [596, 164] width 14 height 6
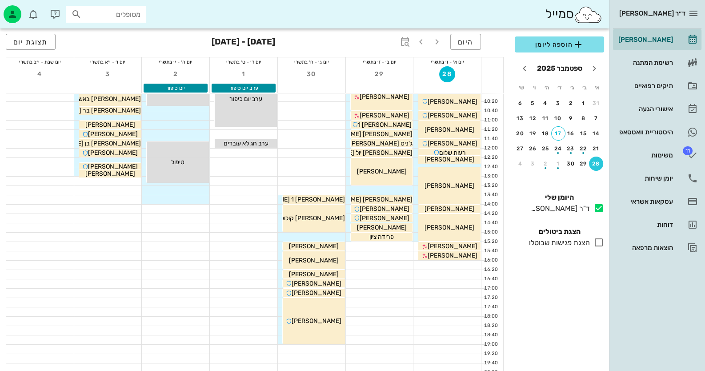
scroll to position [60, 0]
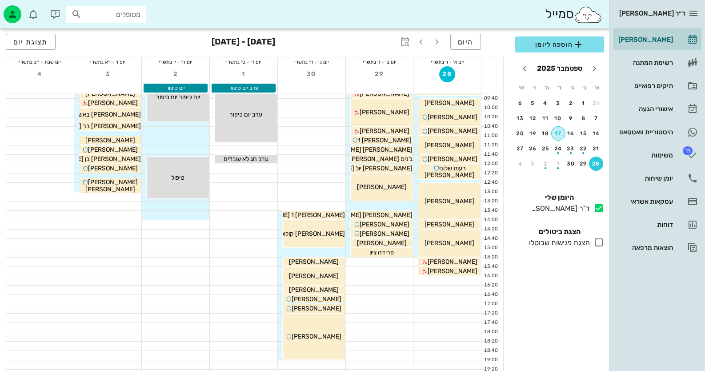
click at [559, 133] on div "17" at bounding box center [558, 133] width 13 height 6
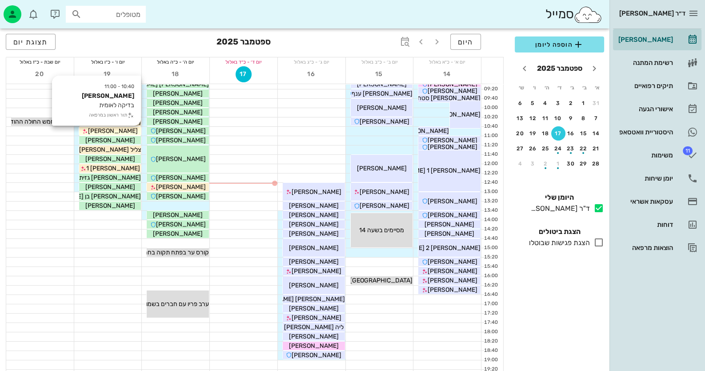
click at [115, 131] on span "[PERSON_NAME]" at bounding box center [113, 131] width 50 height 8
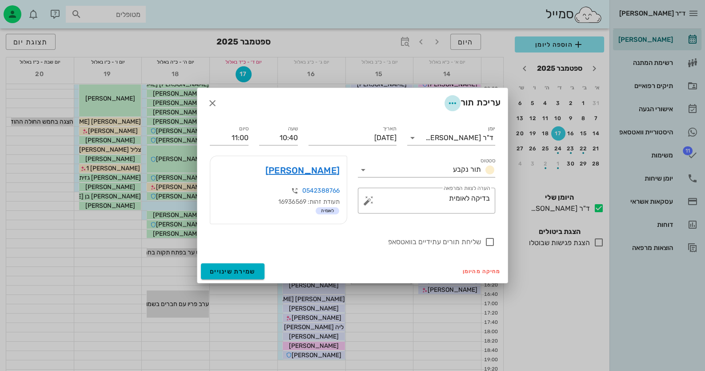
click at [451, 105] on icon "button" at bounding box center [452, 103] width 11 height 11
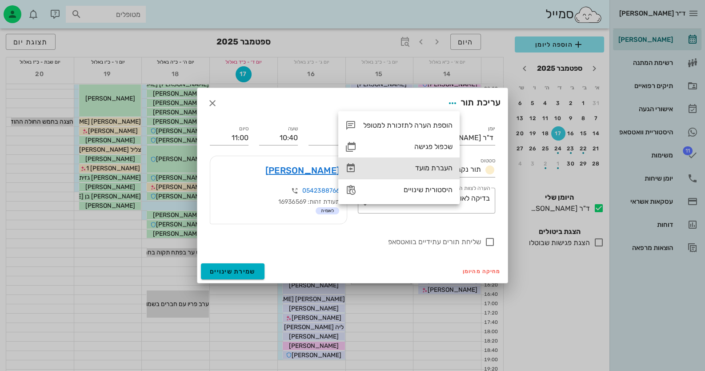
click at [431, 167] on div "העברת מועד" at bounding box center [407, 168] width 89 height 8
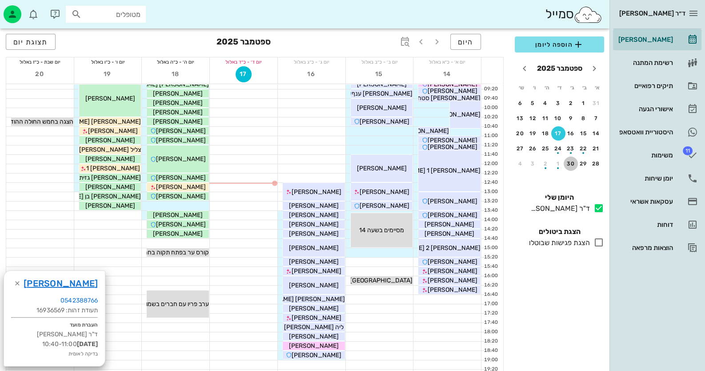
click at [572, 162] on div "30" at bounding box center [571, 164] width 14 height 6
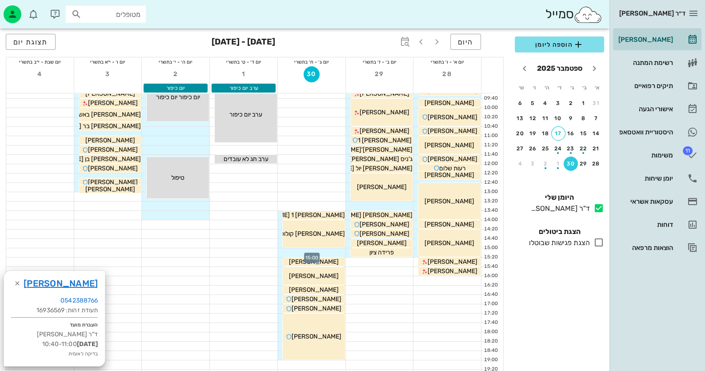
click at [327, 253] on div at bounding box center [312, 252] width 68 height 9
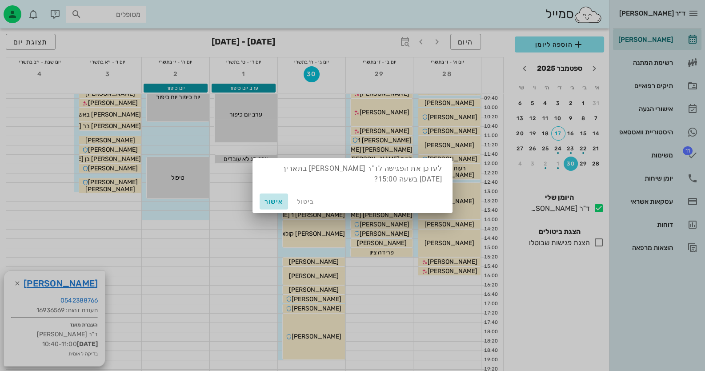
click at [271, 199] on span "אישור" at bounding box center [273, 202] width 21 height 8
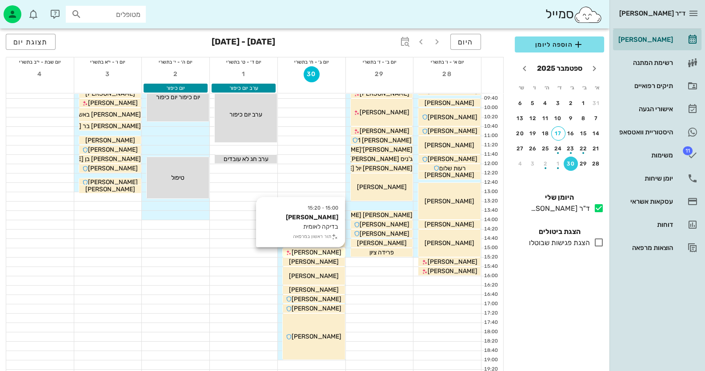
click at [322, 250] on span "[PERSON_NAME]" at bounding box center [317, 253] width 50 height 8
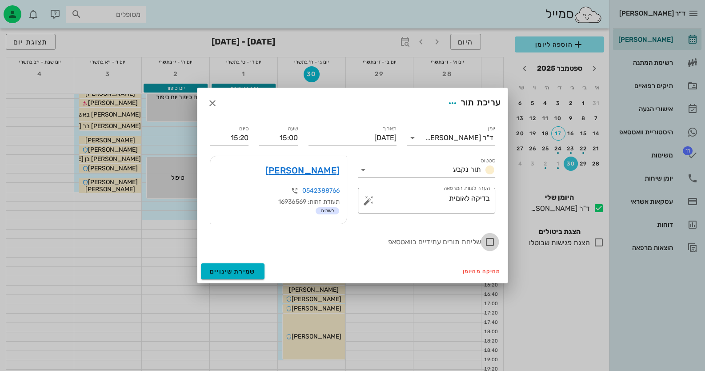
click at [490, 242] on div at bounding box center [489, 241] width 15 height 15
checkbox input "true"
drag, startPoint x: 238, startPoint y: 267, endPoint x: 241, endPoint y: 273, distance: 6.8
click at [241, 268] on span "שמירת שינויים" at bounding box center [233, 272] width 46 height 8
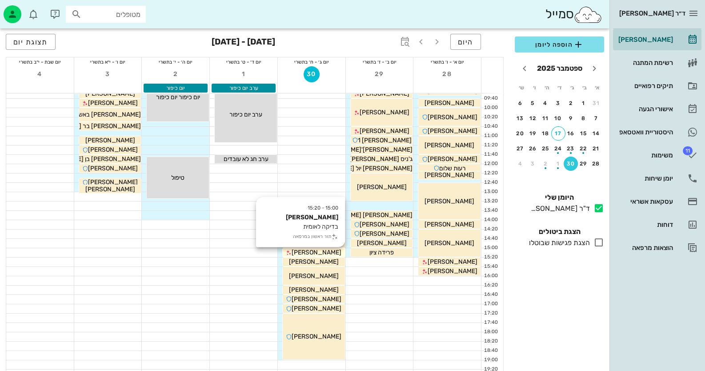
click at [329, 252] on span "[PERSON_NAME]" at bounding box center [317, 253] width 50 height 8
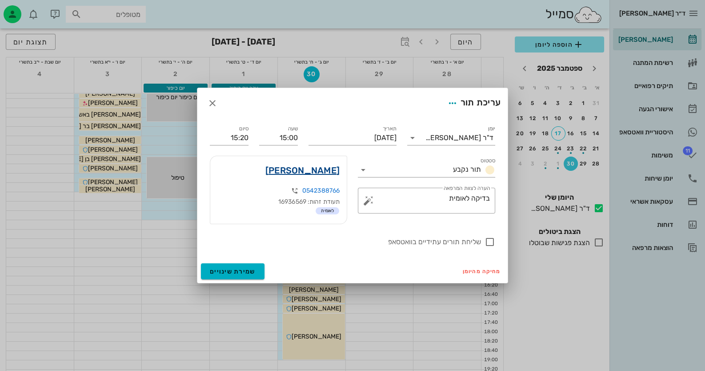
click at [325, 171] on link "[PERSON_NAME]" at bounding box center [302, 170] width 74 height 14
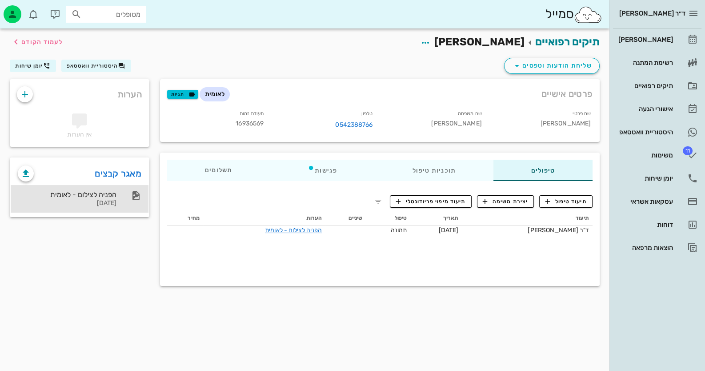
click at [88, 199] on div "הפניה לצילום - לאומית [DATE]" at bounding box center [67, 199] width 99 height 28
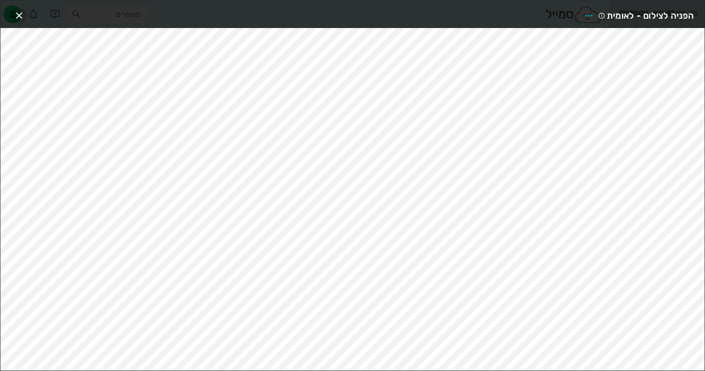
click at [18, 15] on icon "button" at bounding box center [19, 15] width 11 height 11
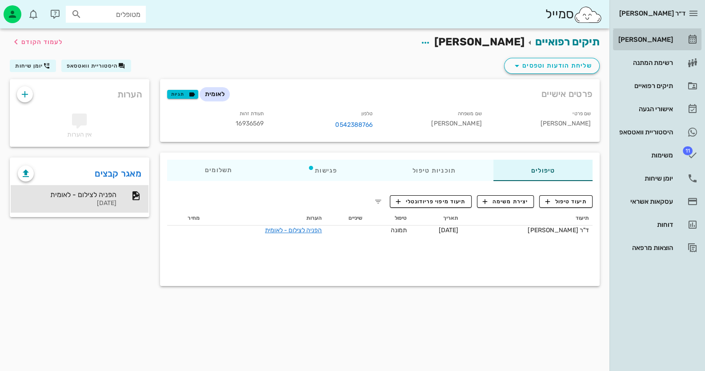
click at [671, 43] on div "[PERSON_NAME]" at bounding box center [645, 39] width 56 height 7
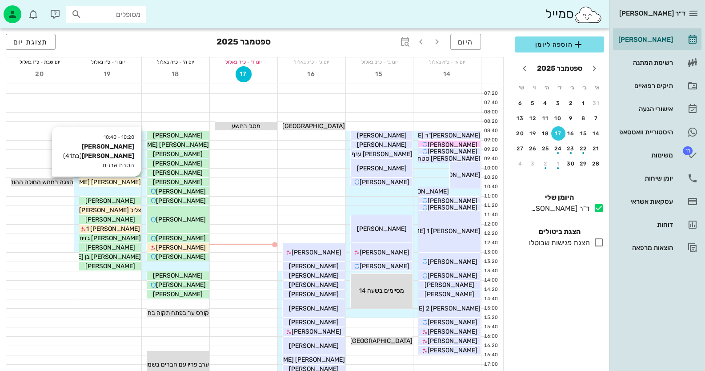
click at [102, 181] on span "[PERSON_NAME] [PERSON_NAME]" at bounding box center [90, 182] width 101 height 8
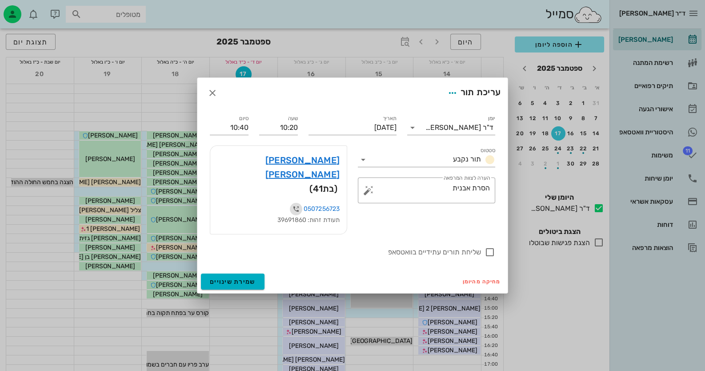
click at [294, 204] on icon "button" at bounding box center [296, 209] width 11 height 11
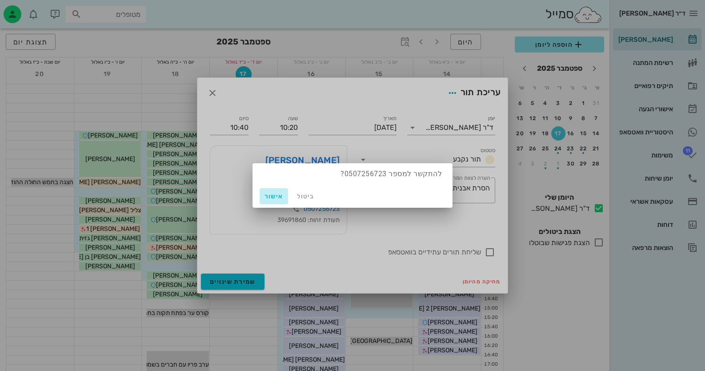
click at [269, 197] on span "אישור" at bounding box center [273, 197] width 21 height 8
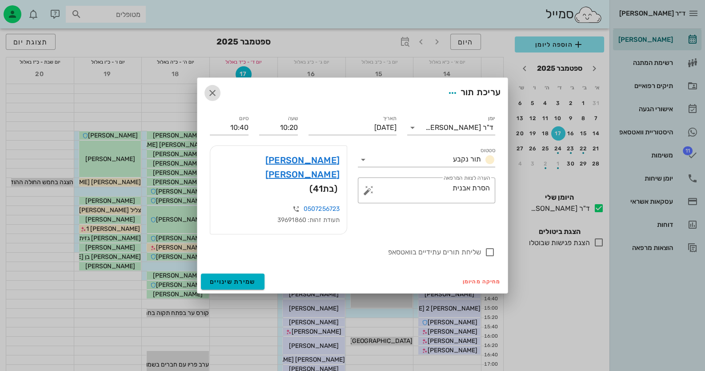
click at [213, 98] on icon "button" at bounding box center [212, 93] width 11 height 11
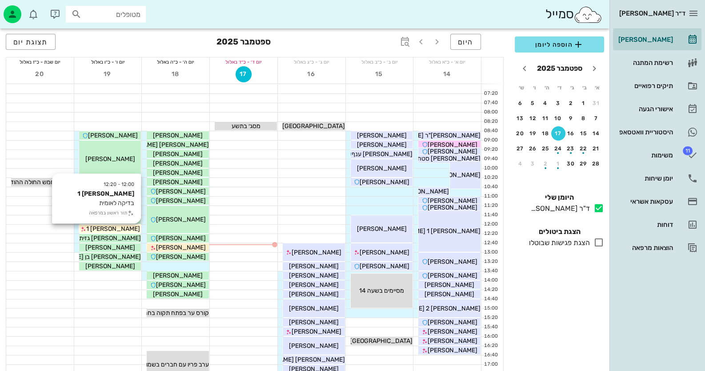
click at [133, 229] on span "[PERSON_NAME] 1" at bounding box center [113, 229] width 54 height 8
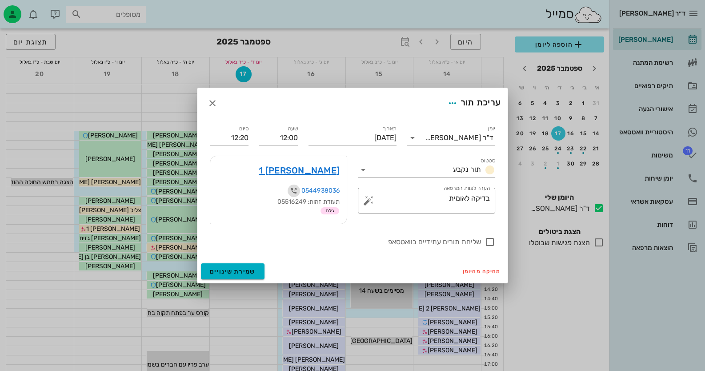
click at [291, 189] on icon "button" at bounding box center [294, 190] width 11 height 11
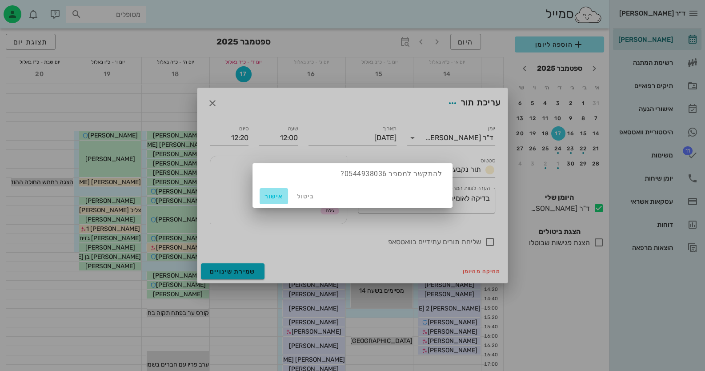
click at [276, 195] on span "אישור" at bounding box center [273, 197] width 21 height 8
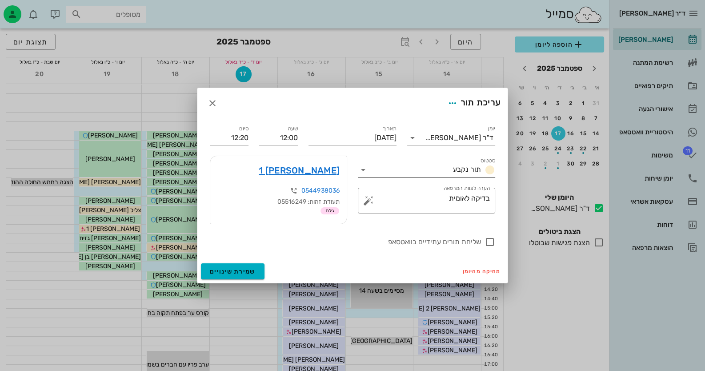
click at [363, 169] on icon at bounding box center [363, 170] width 11 height 11
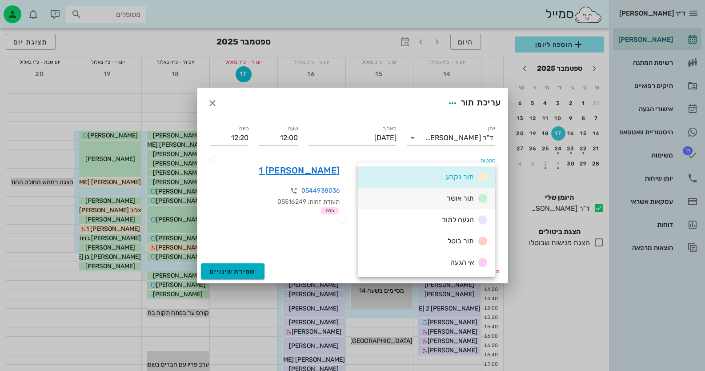
click at [458, 200] on span "תור אושר" at bounding box center [460, 198] width 27 height 8
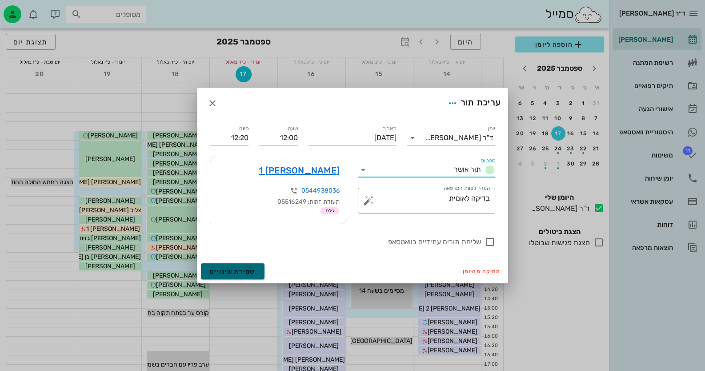
drag, startPoint x: 237, startPoint y: 269, endPoint x: 233, endPoint y: 269, distance: 4.5
click at [237, 269] on span "שמירת שינויים" at bounding box center [233, 272] width 46 height 8
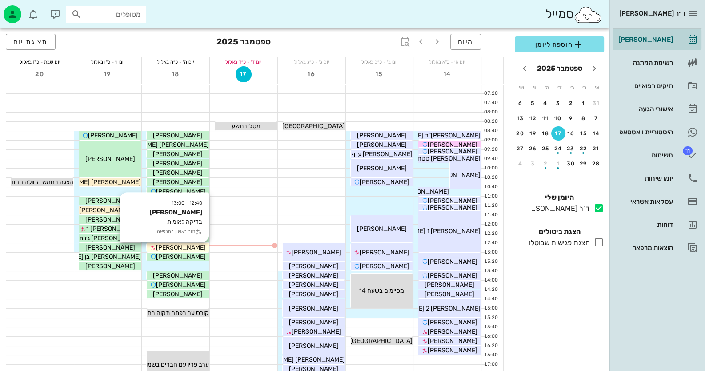
click at [190, 246] on span "[PERSON_NAME]" at bounding box center [181, 248] width 50 height 8
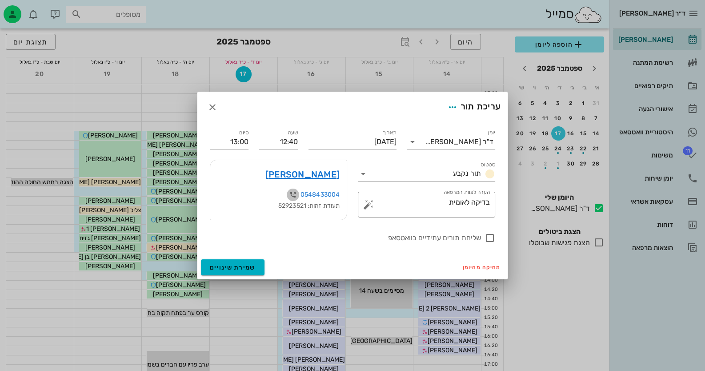
click at [294, 193] on icon "button" at bounding box center [293, 194] width 11 height 11
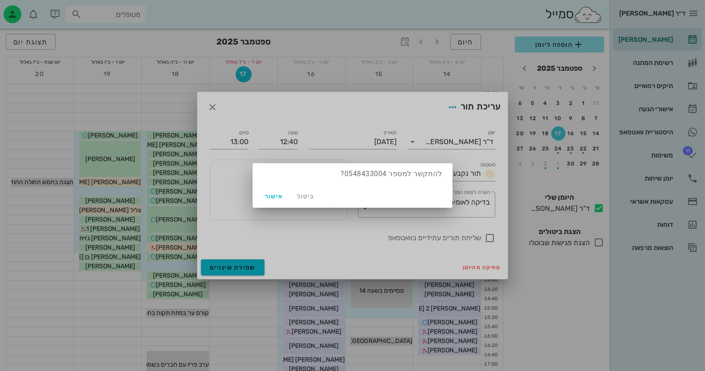
click at [216, 112] on div at bounding box center [352, 185] width 705 height 371
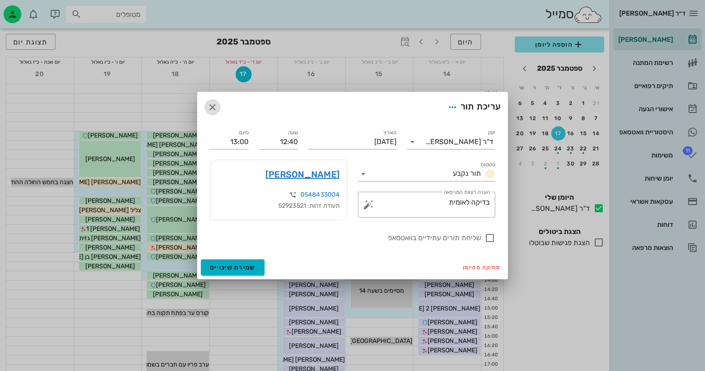
click at [213, 107] on icon "button" at bounding box center [212, 107] width 11 height 11
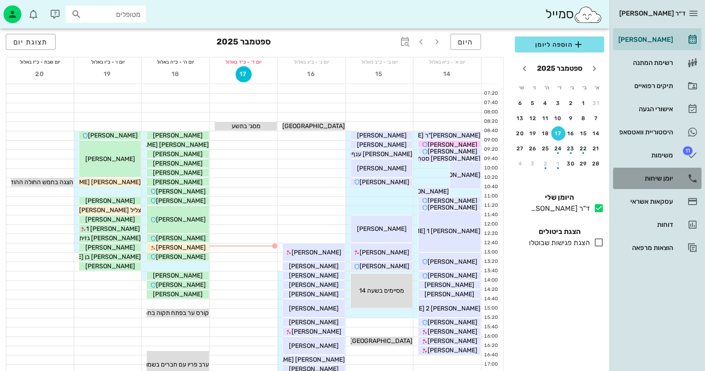
click at [663, 178] on div "יומן שיחות" at bounding box center [645, 178] width 56 height 7
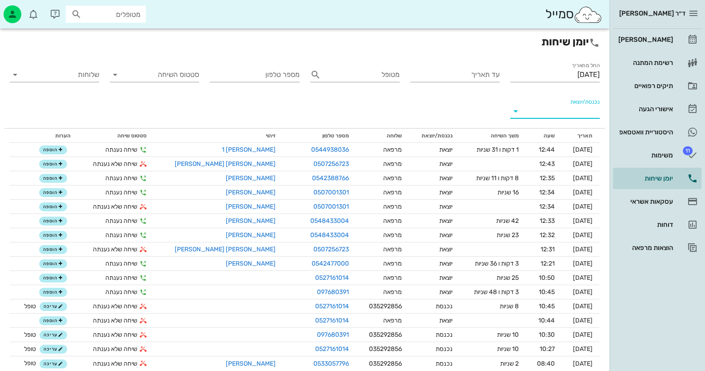
click at [583, 111] on input "נכנסת/יוצאת" at bounding box center [562, 111] width 75 height 14
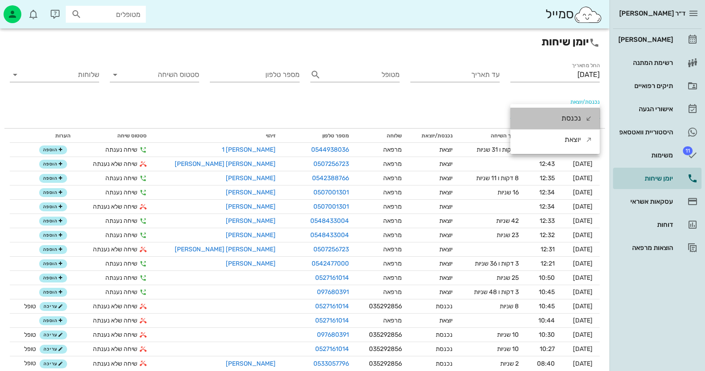
click at [579, 117] on div "נכנסת" at bounding box center [572, 118] width 20 height 21
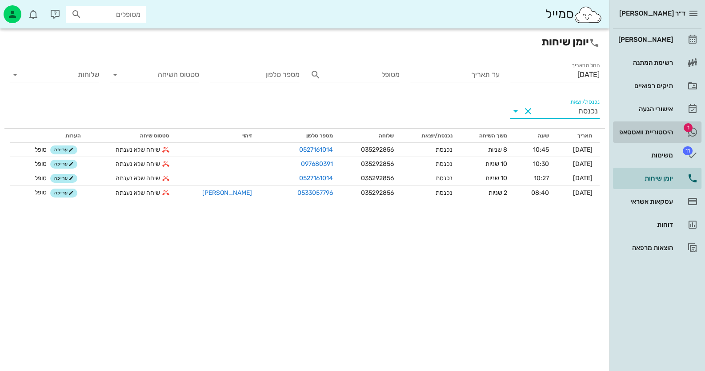
click at [657, 131] on div "היסטוריית וואטסאפ" at bounding box center [645, 132] width 56 height 7
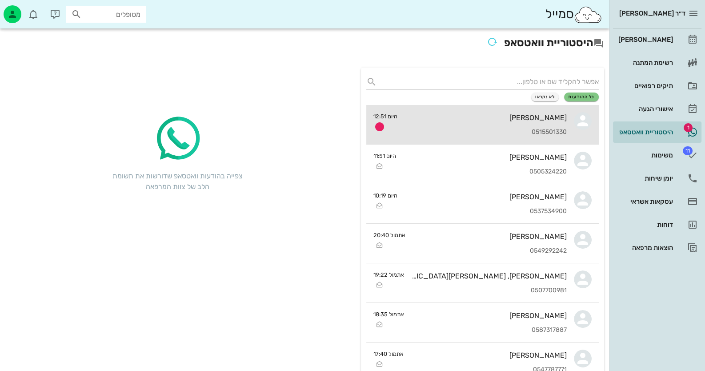
click at [522, 120] on div "[PERSON_NAME]" at bounding box center [486, 117] width 162 height 8
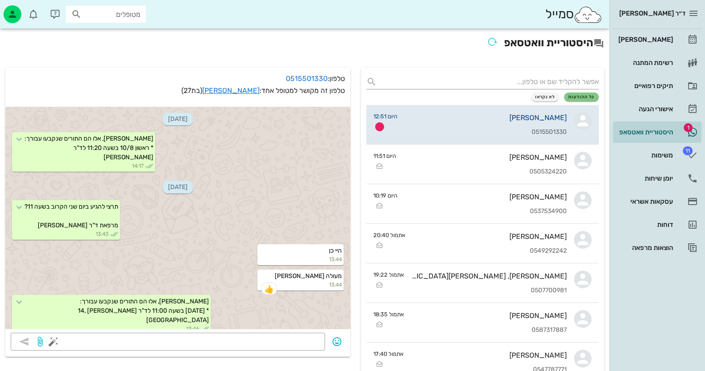
scroll to position [651, 0]
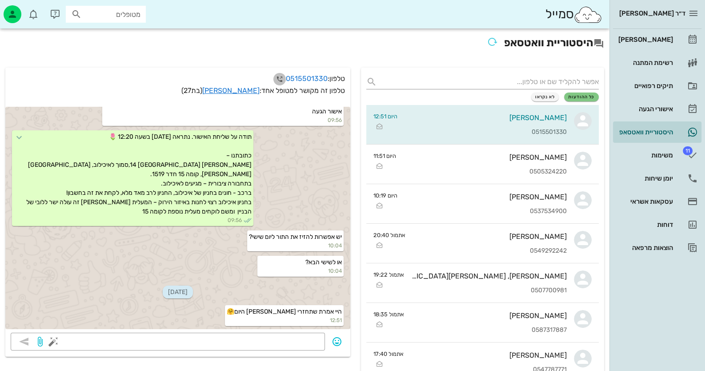
click at [276, 78] on icon "button" at bounding box center [279, 79] width 11 height 11
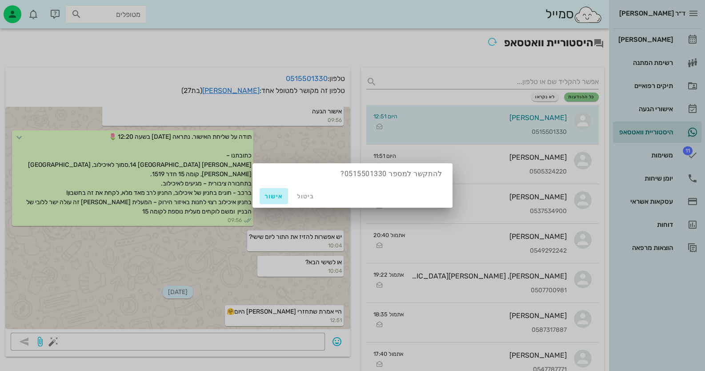
click at [276, 195] on span "אישור" at bounding box center [273, 197] width 21 height 8
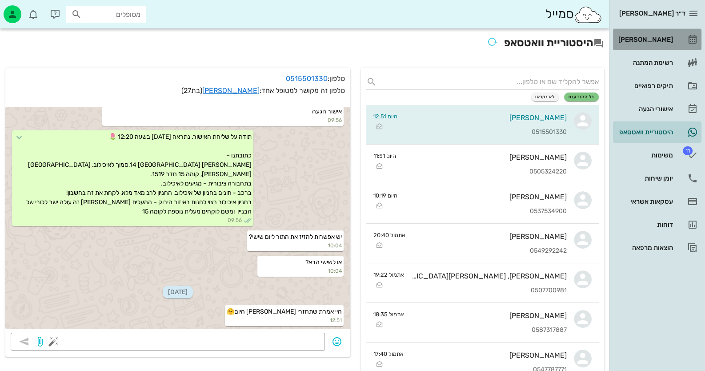
click at [664, 35] on div "[PERSON_NAME]" at bounding box center [645, 39] width 56 height 14
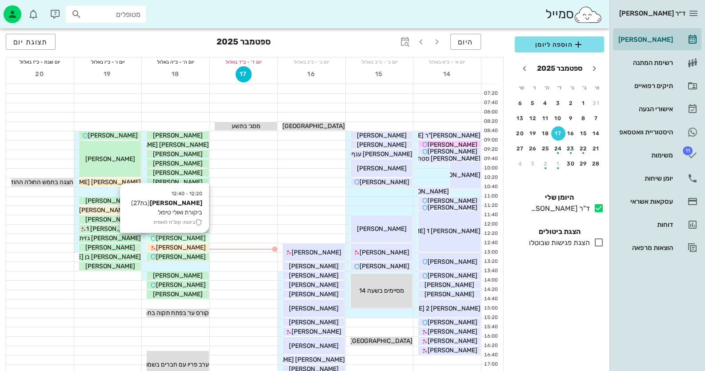
click at [189, 238] on span "[PERSON_NAME]" at bounding box center [181, 238] width 50 height 8
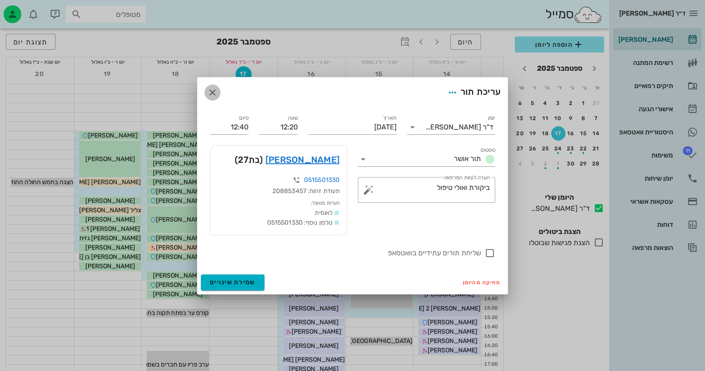
click at [214, 91] on icon "button" at bounding box center [212, 92] width 11 height 11
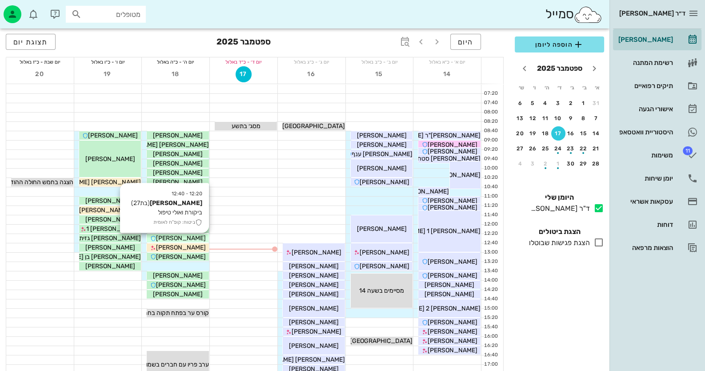
click at [185, 238] on span "[PERSON_NAME]" at bounding box center [181, 238] width 50 height 8
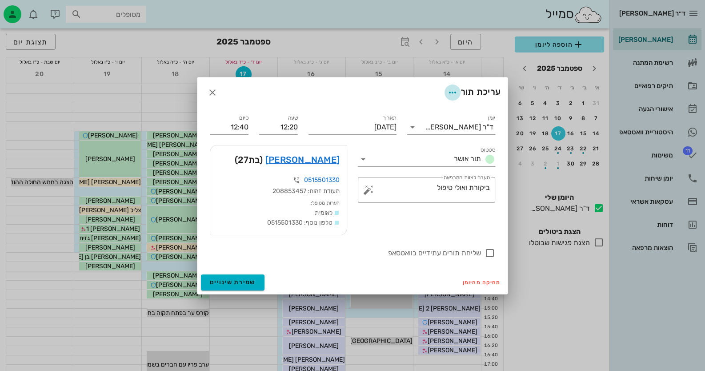
click at [451, 92] on icon "button" at bounding box center [452, 92] width 11 height 11
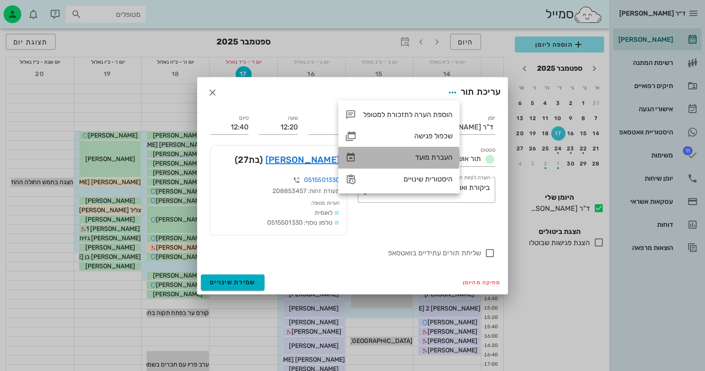
click at [435, 156] on div "העברת מועד" at bounding box center [407, 157] width 89 height 8
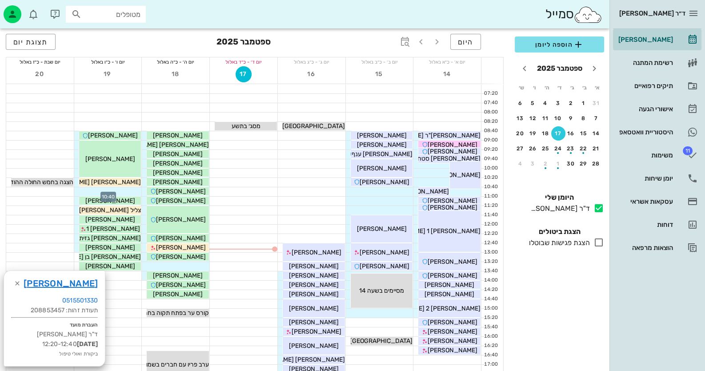
click at [125, 191] on div at bounding box center [108, 191] width 68 height 9
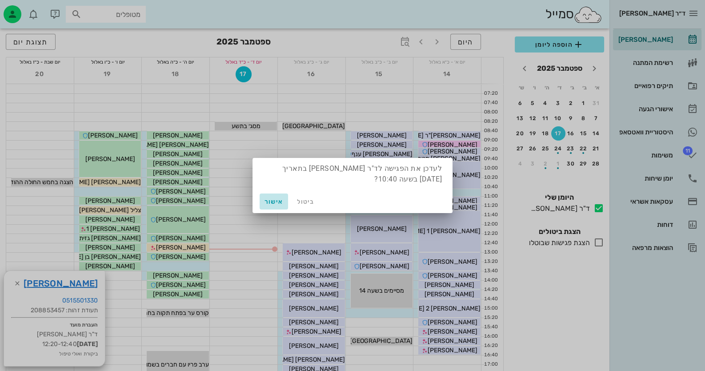
click at [276, 199] on span "אישור" at bounding box center [273, 202] width 21 height 8
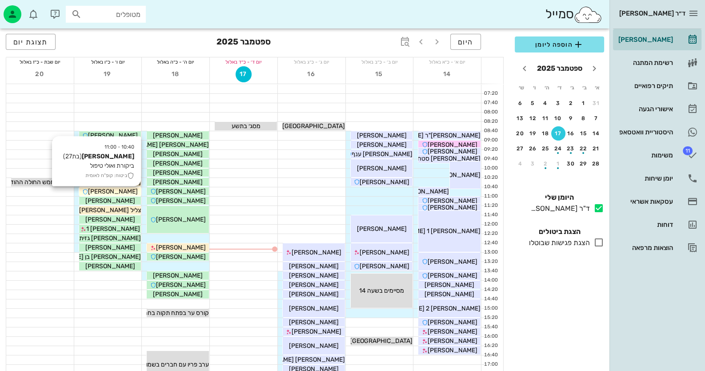
click at [129, 191] on div "[PERSON_NAME]" at bounding box center [110, 191] width 62 height 9
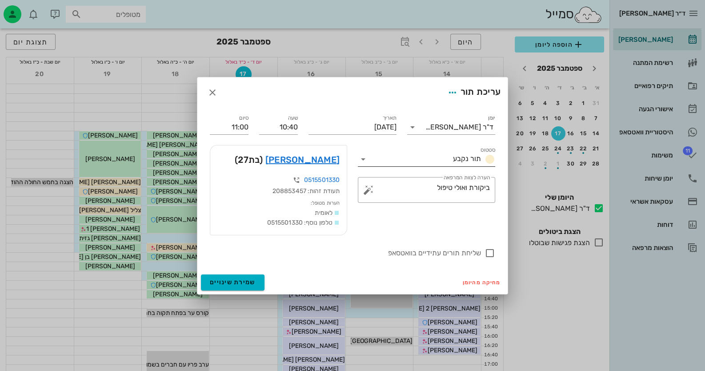
click at [362, 160] on icon at bounding box center [363, 159] width 11 height 11
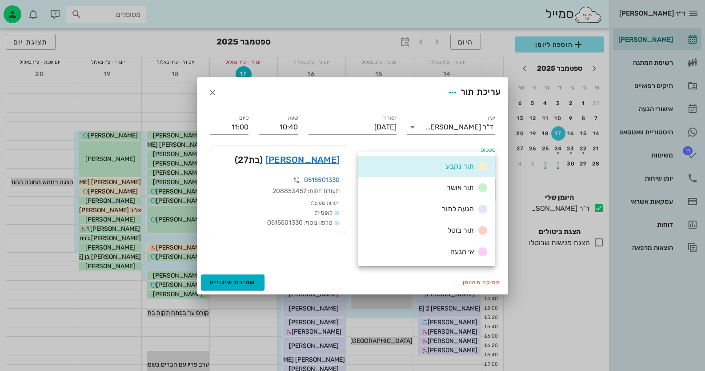
click at [418, 187] on div "תור אושר" at bounding box center [426, 187] width 137 height 21
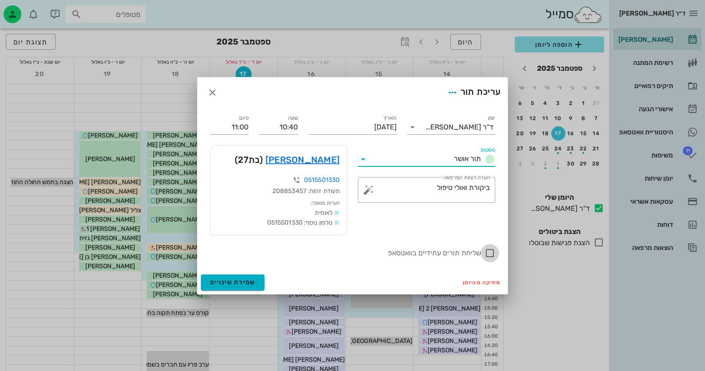
click at [491, 251] on div at bounding box center [489, 252] width 15 height 15
checkbox input "true"
click at [260, 282] on button "שמירת שינויים" at bounding box center [233, 282] width 64 height 16
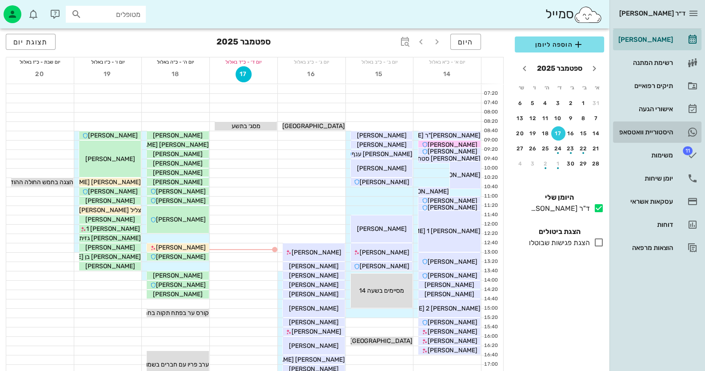
click at [664, 129] on div "היסטוריית וואטסאפ" at bounding box center [645, 132] width 56 height 7
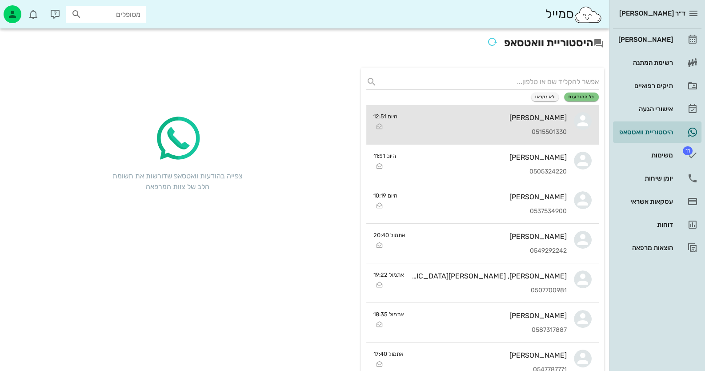
click at [478, 136] on div "[PERSON_NAME] 0515501330" at bounding box center [486, 124] width 162 height 39
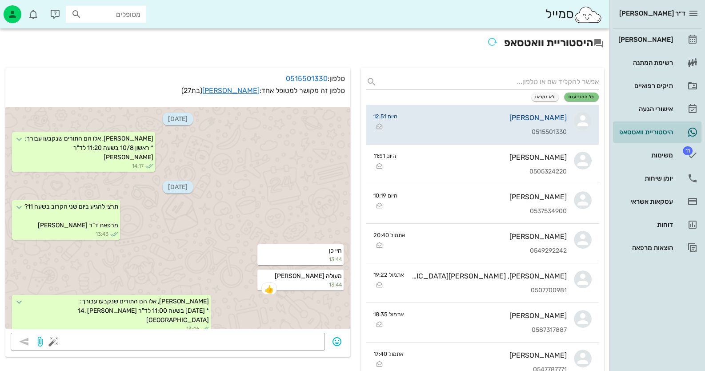
scroll to position [713, 0]
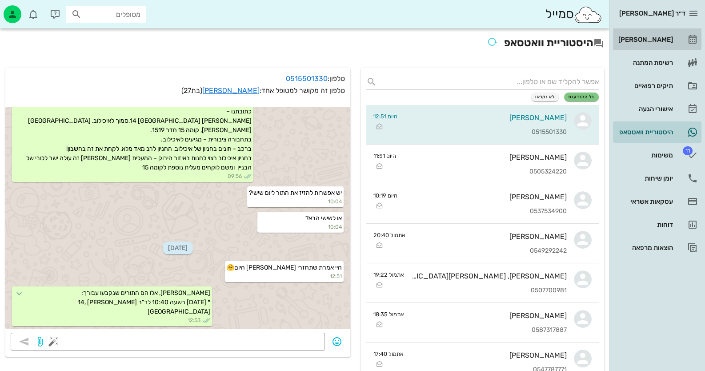
click at [679, 39] on link "[PERSON_NAME]" at bounding box center [657, 39] width 88 height 21
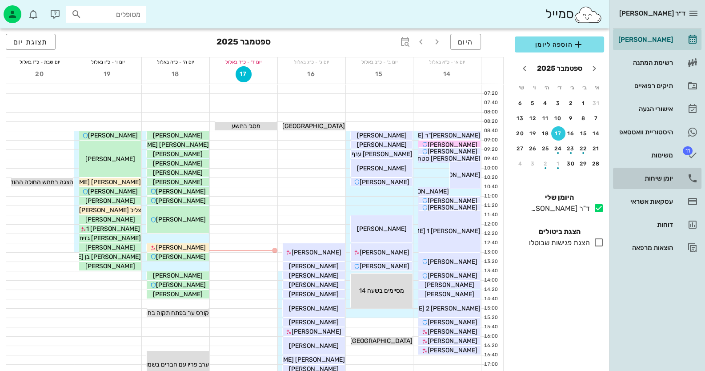
click at [668, 180] on div "יומן שיחות" at bounding box center [645, 178] width 56 height 7
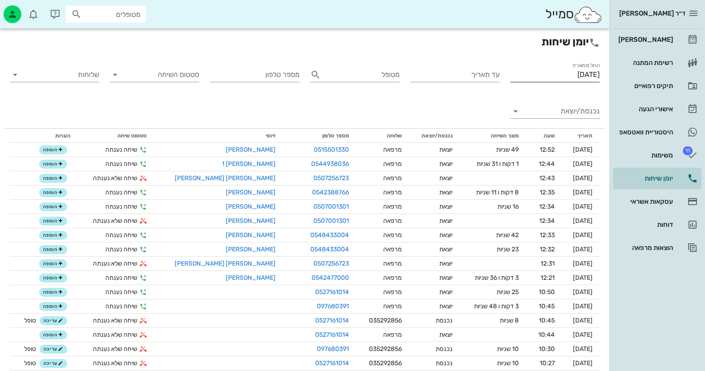
drag, startPoint x: 589, startPoint y: 76, endPoint x: 597, endPoint y: 81, distance: 9.3
click at [593, 80] on input "[DATE]" at bounding box center [554, 75] width 89 height 14
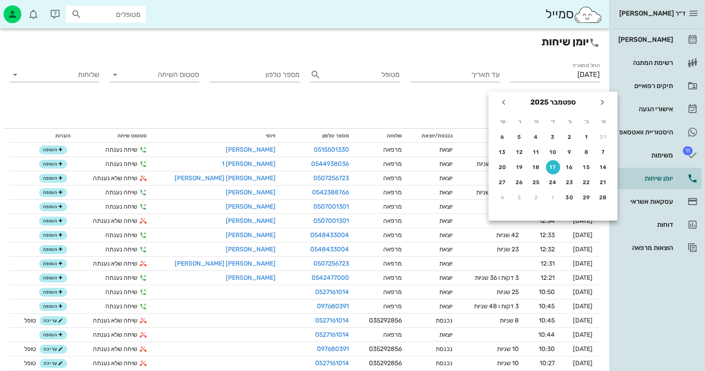
click at [500, 64] on div "עד תאריך" at bounding box center [455, 73] width 100 height 36
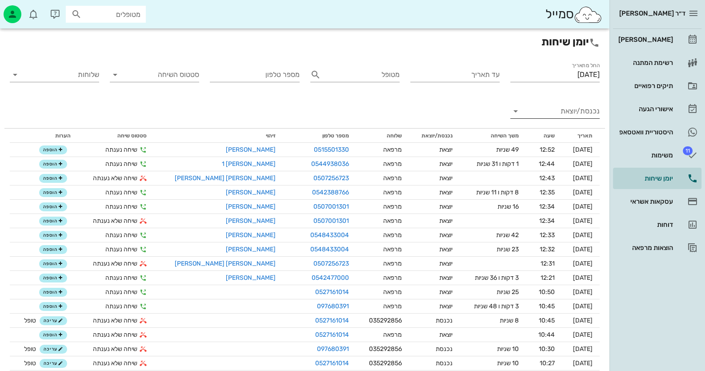
click at [565, 108] on input "נכנסת/יוצאת" at bounding box center [562, 111] width 75 height 14
click at [568, 120] on div "נכנסת" at bounding box center [572, 118] width 20 height 21
